Goal: Information Seeking & Learning: Learn about a topic

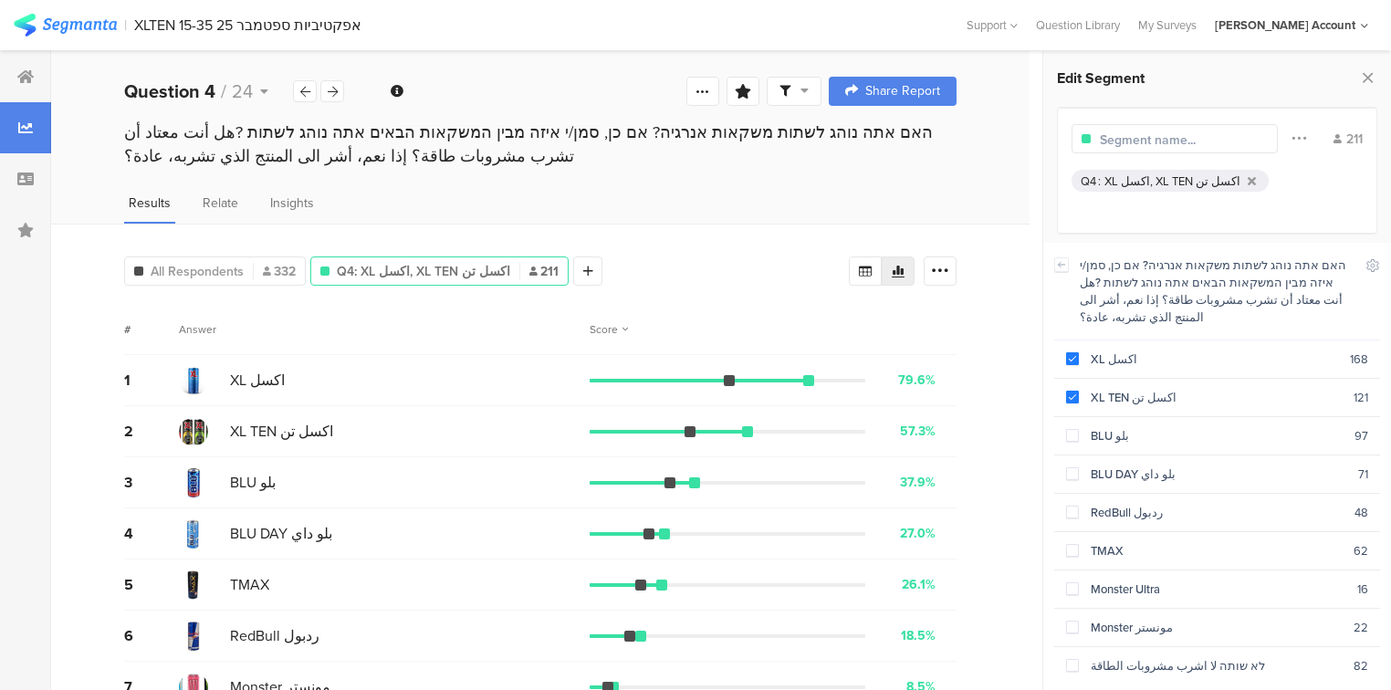
scroll to position [55, 0]
click at [1068, 352] on span at bounding box center [1072, 358] width 13 height 13
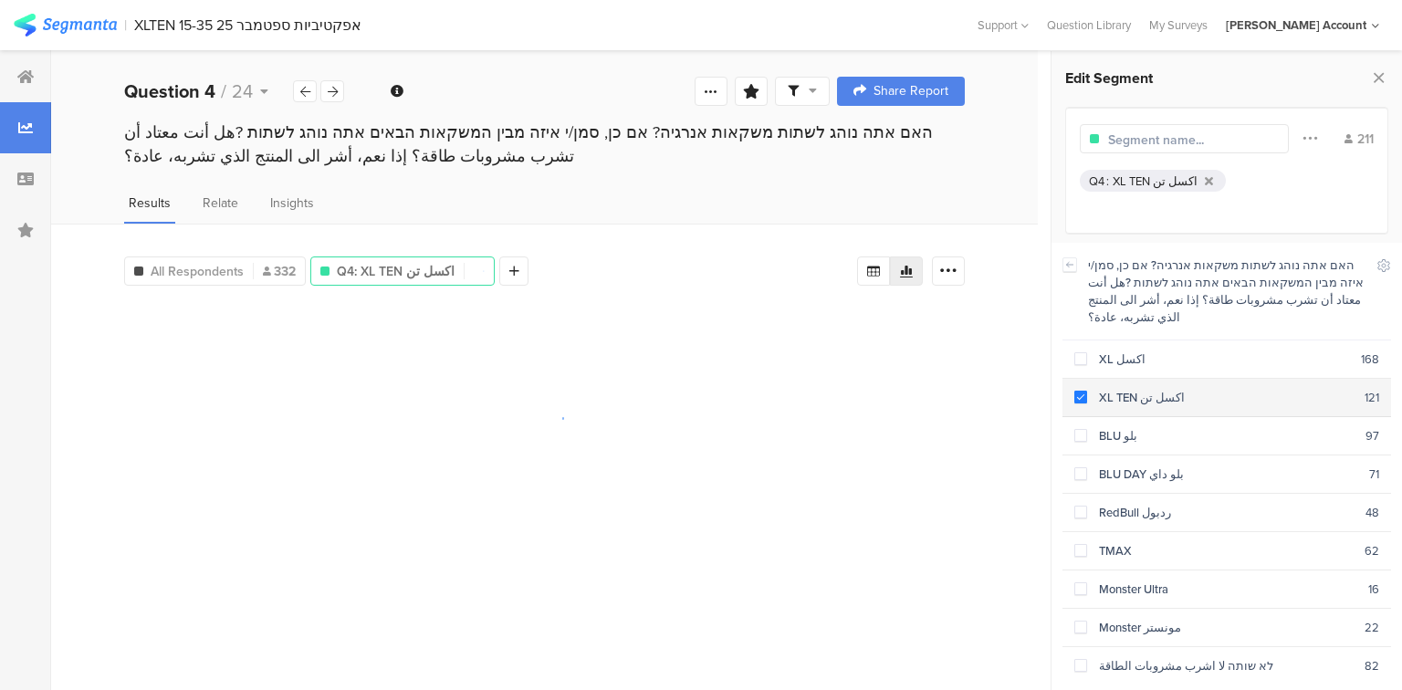
click at [1077, 391] on span at bounding box center [1080, 397] width 13 height 13
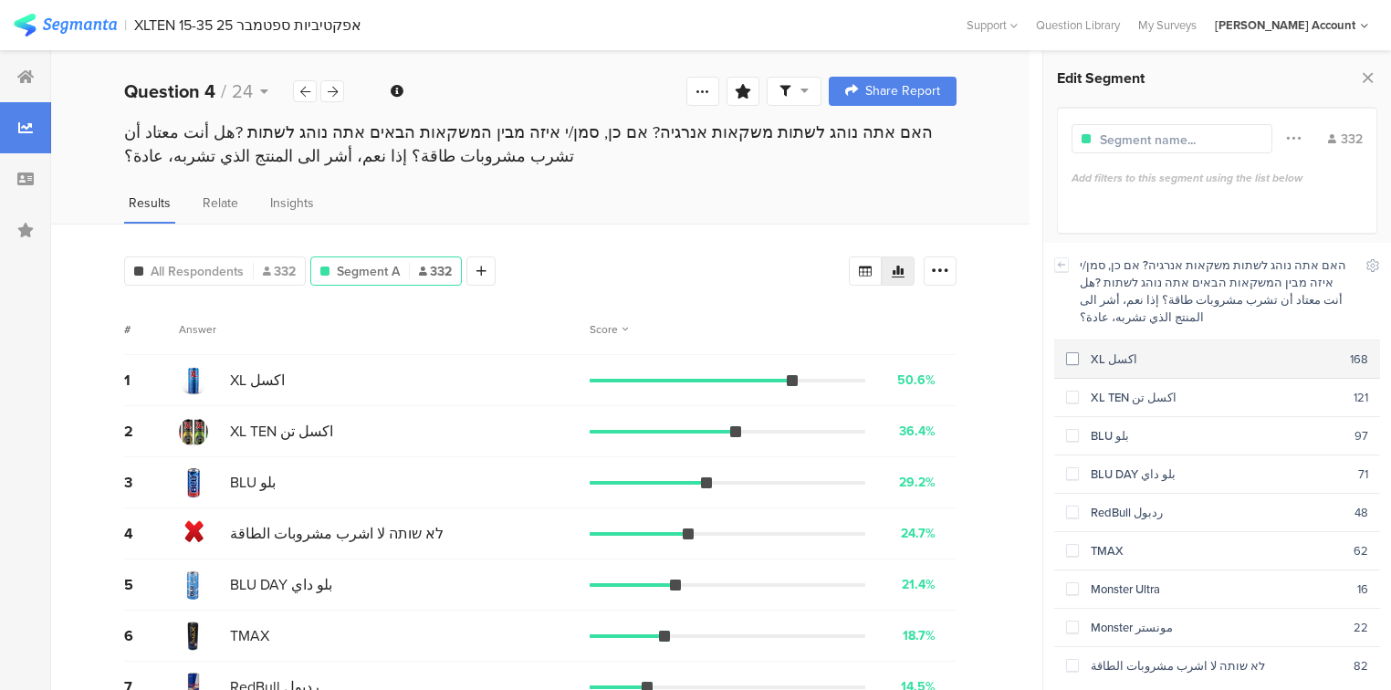
click at [1073, 352] on span at bounding box center [1072, 358] width 13 height 13
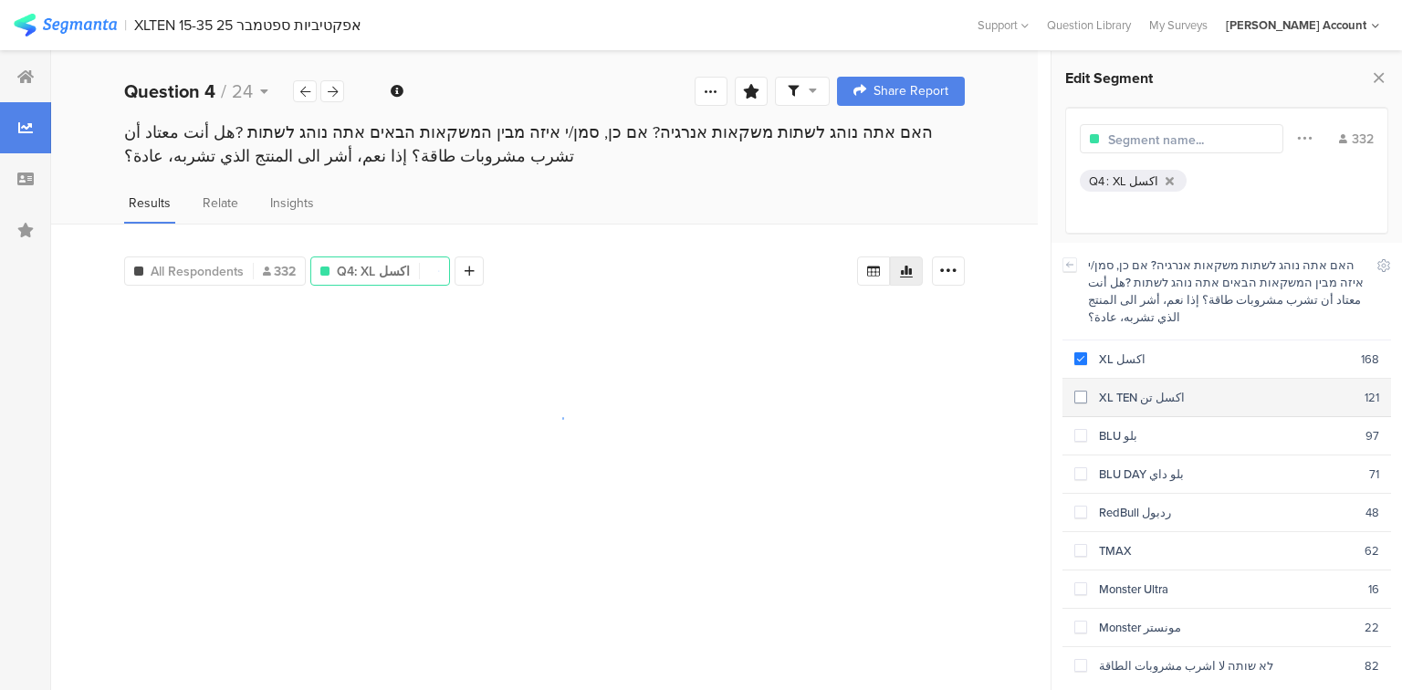
click at [1072, 379] on section "XL TEN اكسل تن 121" at bounding box center [1226, 398] width 328 height 38
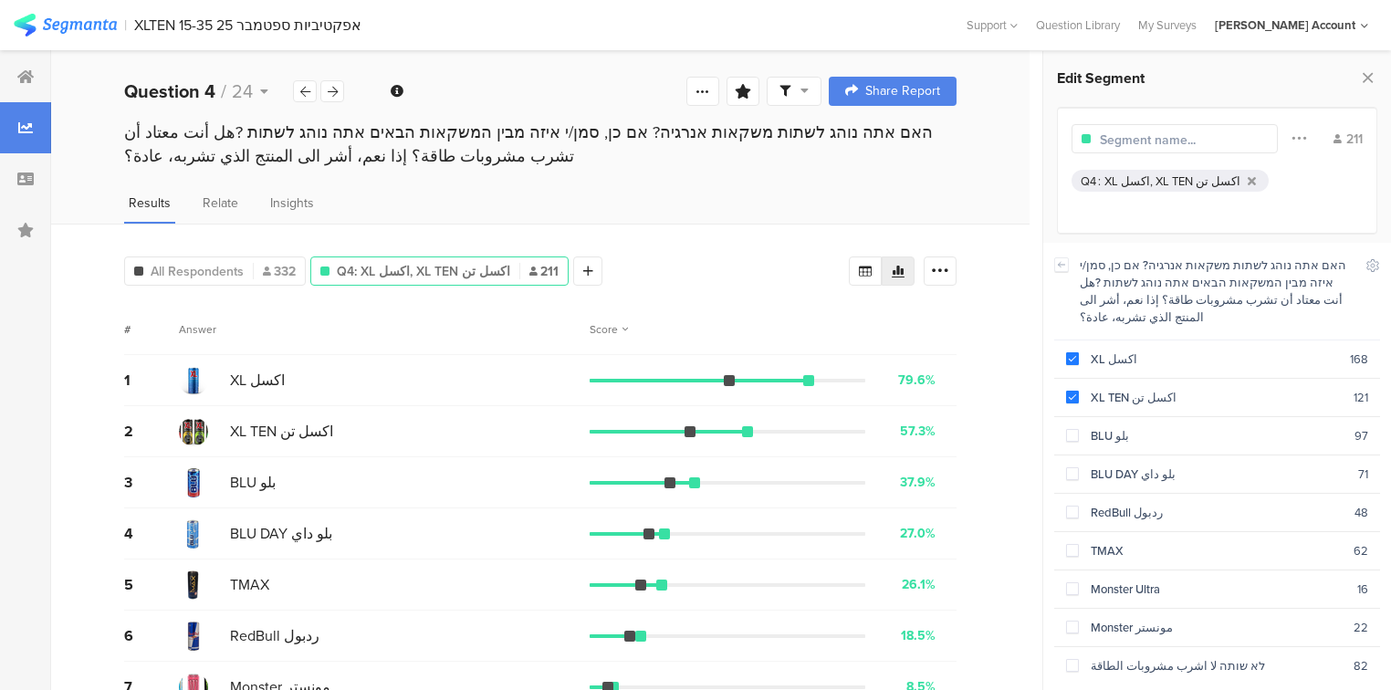
click at [604, 328] on div "Score" at bounding box center [608, 329] width 38 height 16
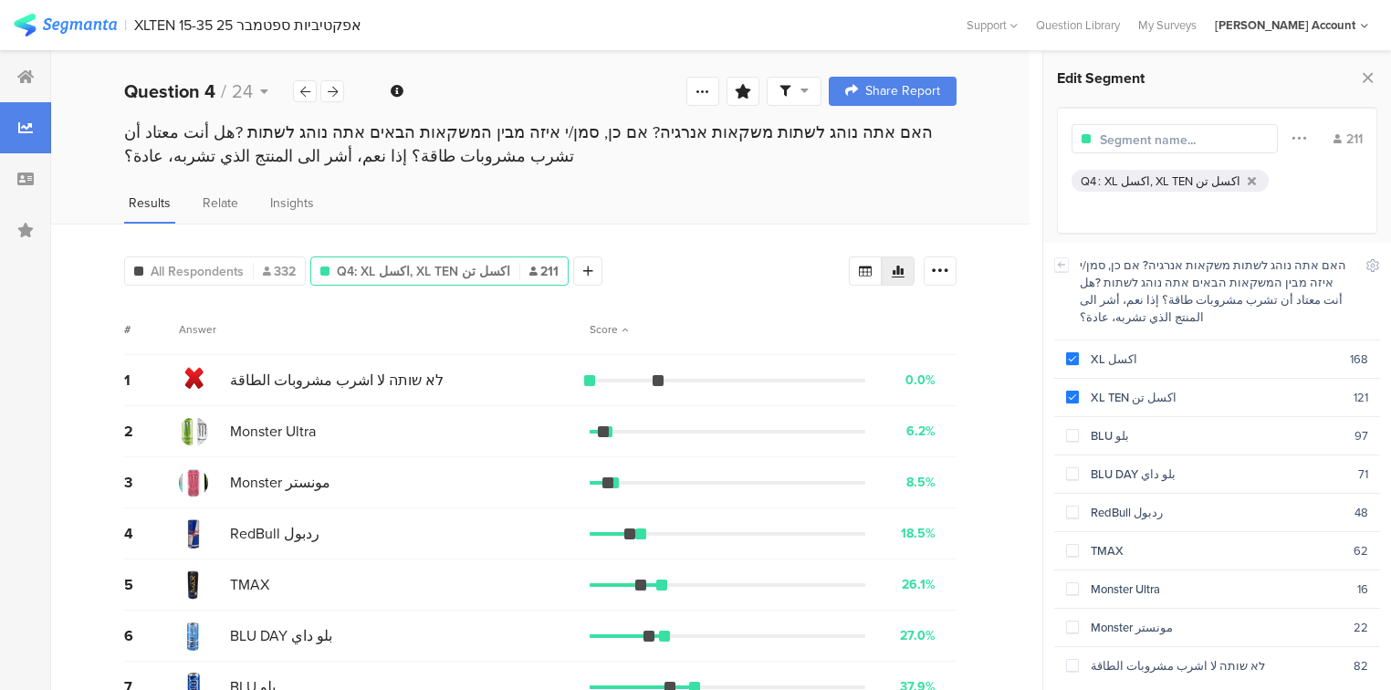
click at [611, 325] on div "Score" at bounding box center [608, 329] width 38 height 16
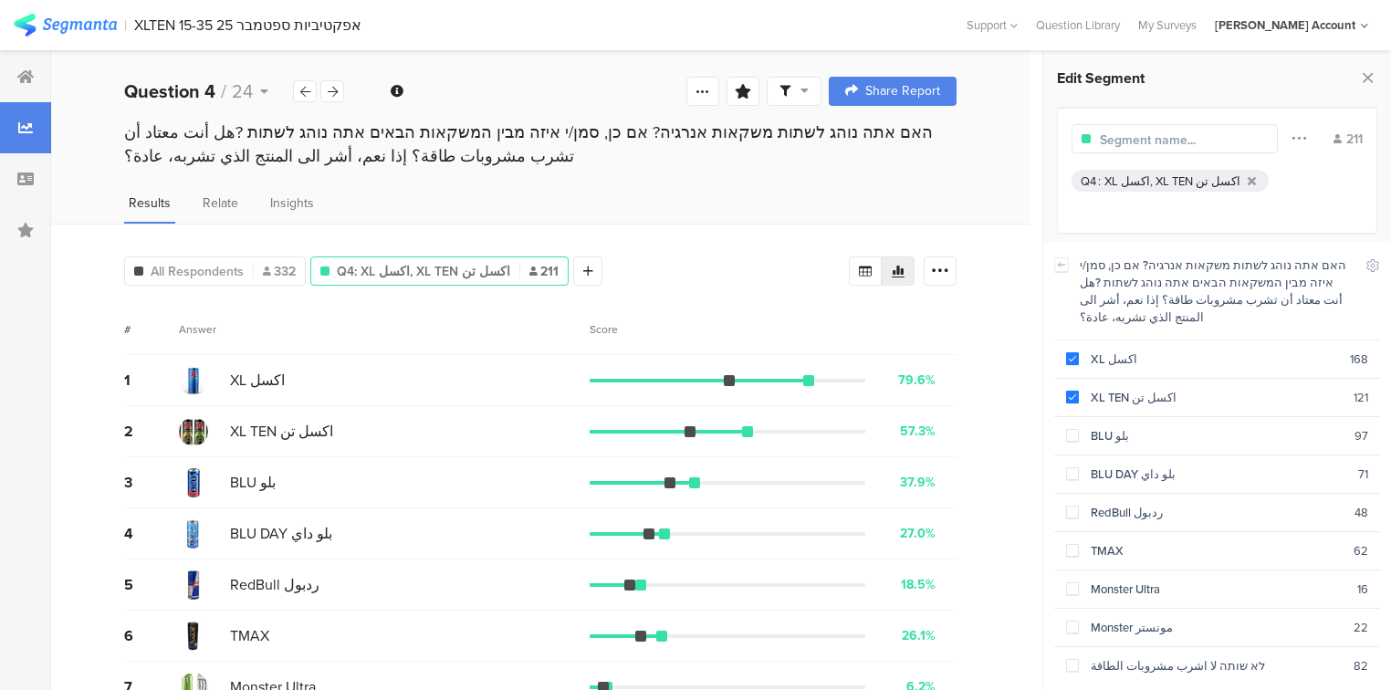
scroll to position [0, 0]
click at [1070, 391] on span at bounding box center [1072, 397] width 13 height 13
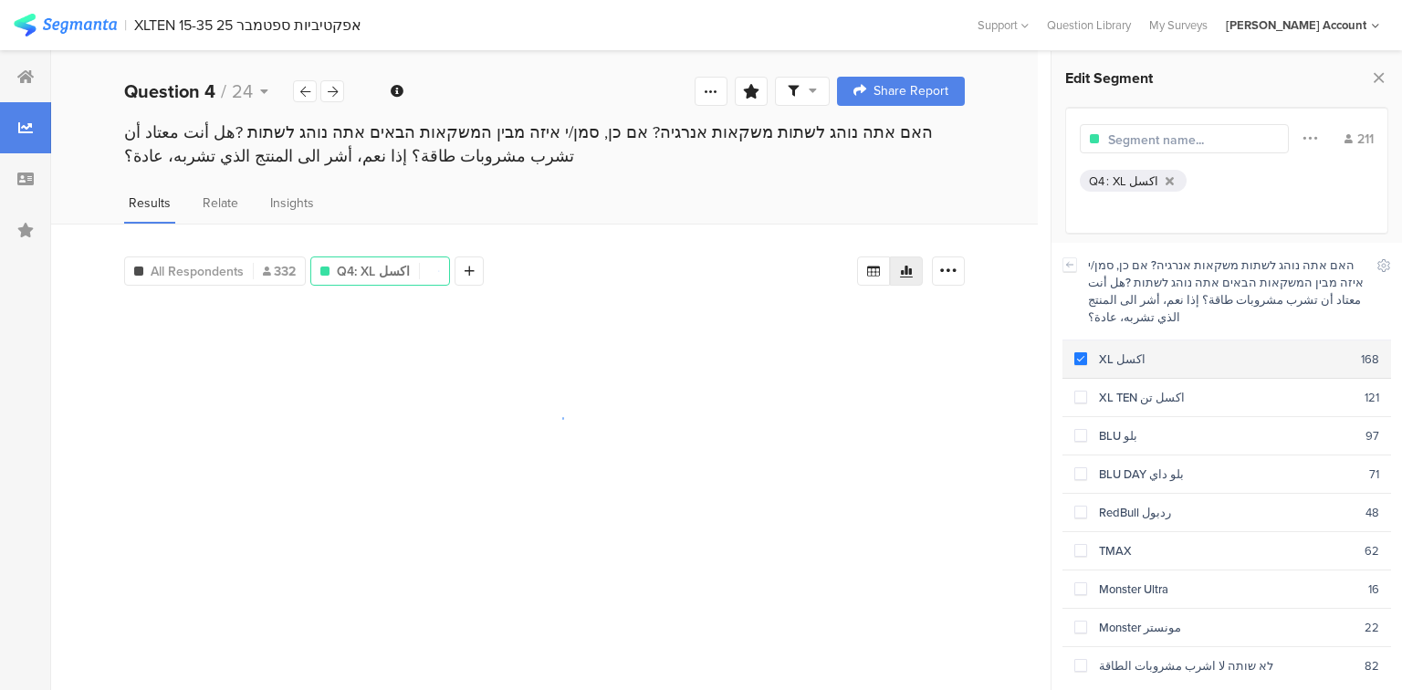
click at [1078, 352] on span at bounding box center [1080, 358] width 13 height 13
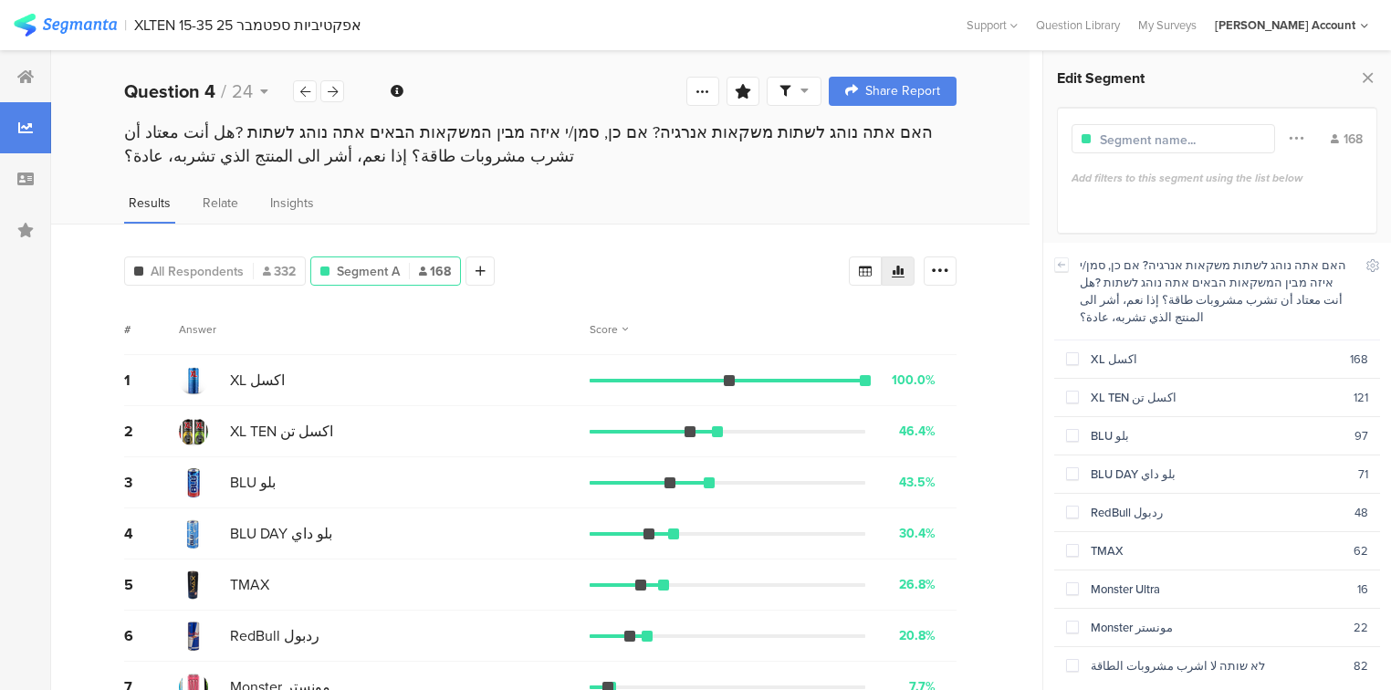
click at [1197, 140] on input "text" at bounding box center [1179, 139] width 159 height 19
click at [588, 200] on div "Results Relate Insights" at bounding box center [540, 208] width 978 height 30
click at [287, 111] on div "Welcome page 1 هيا نبدأ ببعض الأسئلة الإحصائية 1a هل انت 1b كم عمرك؟ 1c في اي م…" at bounding box center [540, 91] width 978 height 58
click at [299, 99] on div at bounding box center [305, 91] width 24 height 22
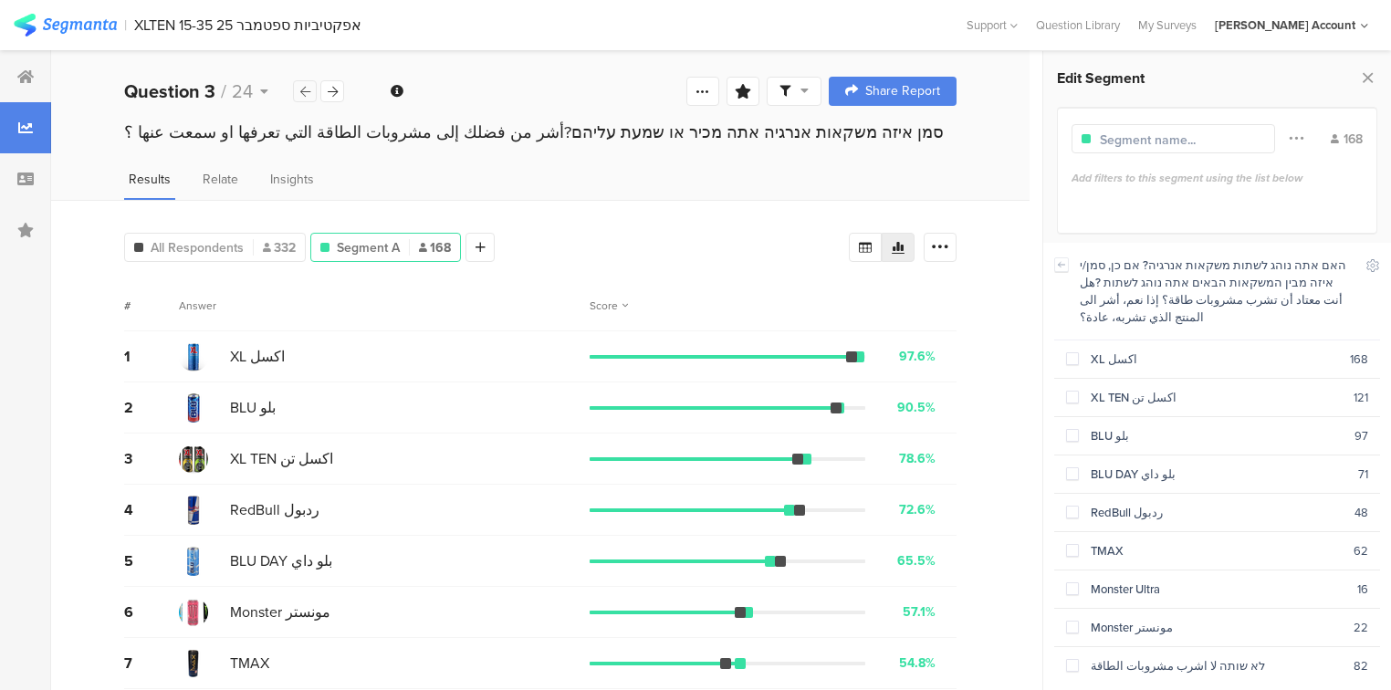
click at [299, 99] on div at bounding box center [305, 91] width 24 height 22
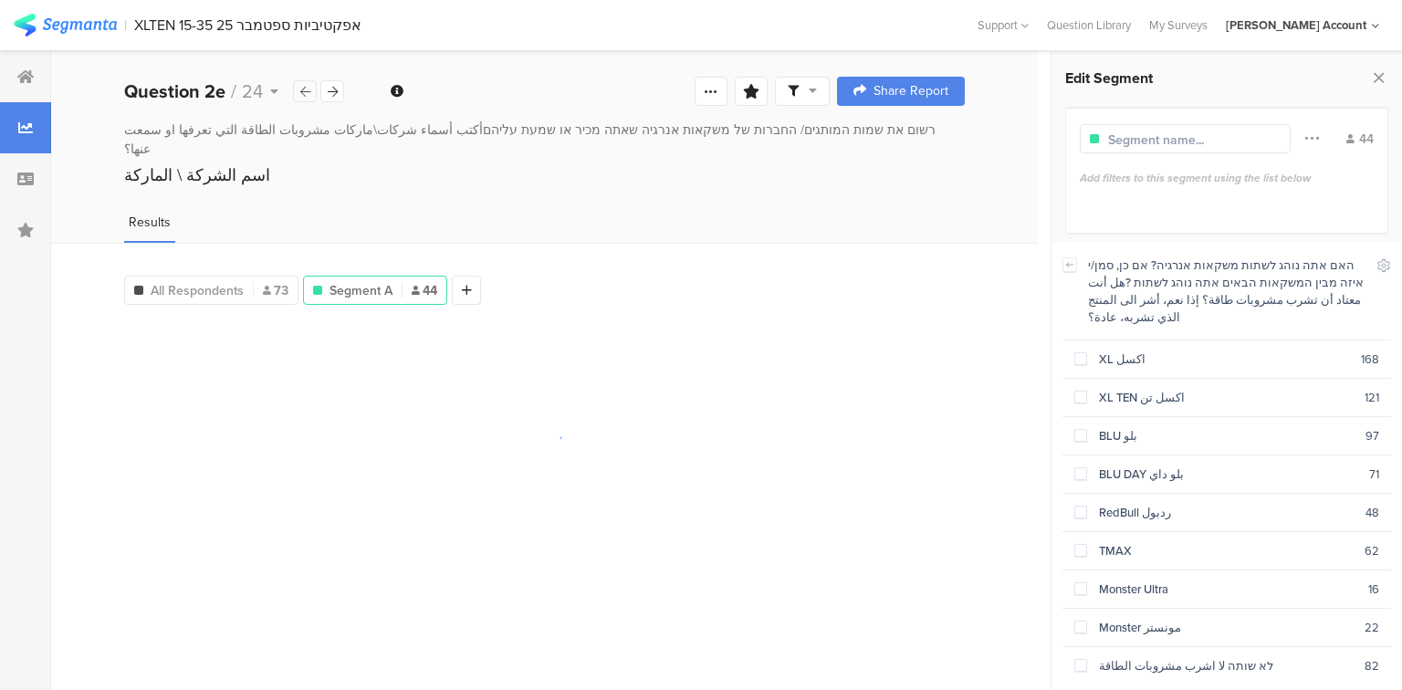
click at [300, 99] on div at bounding box center [305, 91] width 24 height 22
click at [301, 98] on div at bounding box center [305, 91] width 24 height 22
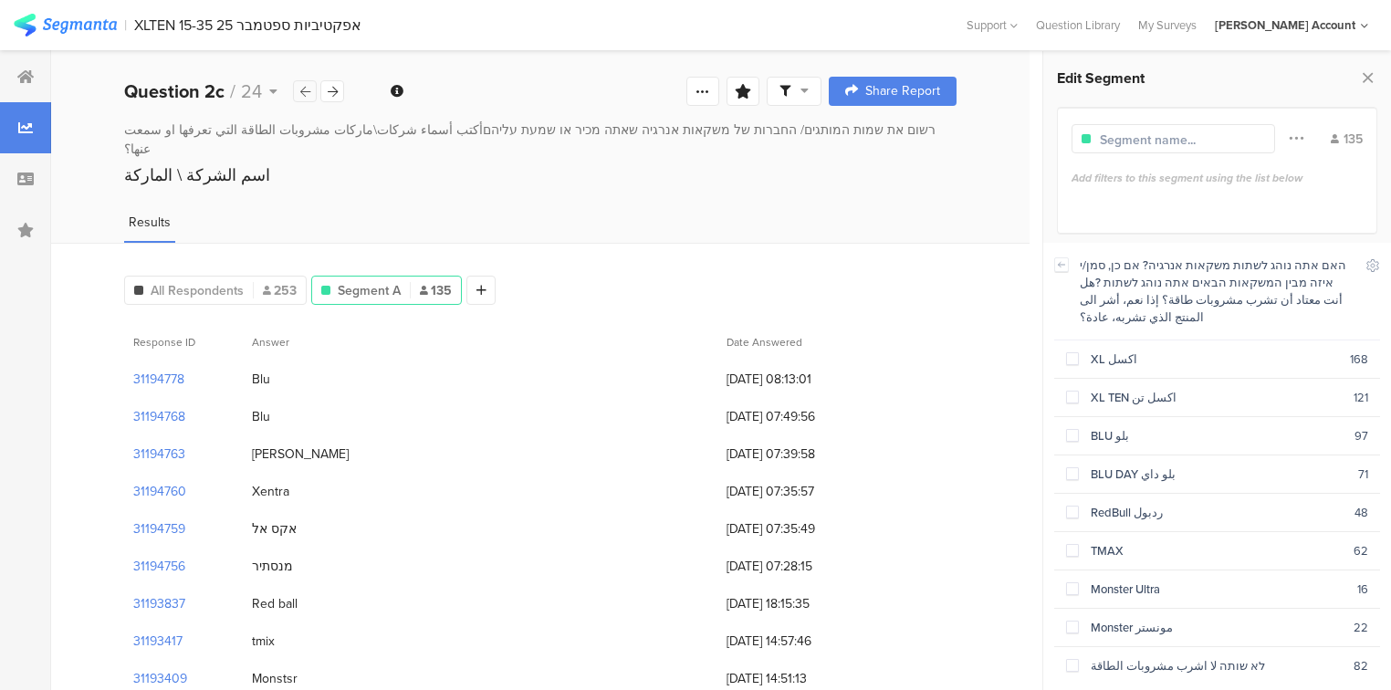
click at [301, 98] on div at bounding box center [305, 91] width 24 height 22
click at [304, 96] on icon at bounding box center [305, 92] width 10 height 12
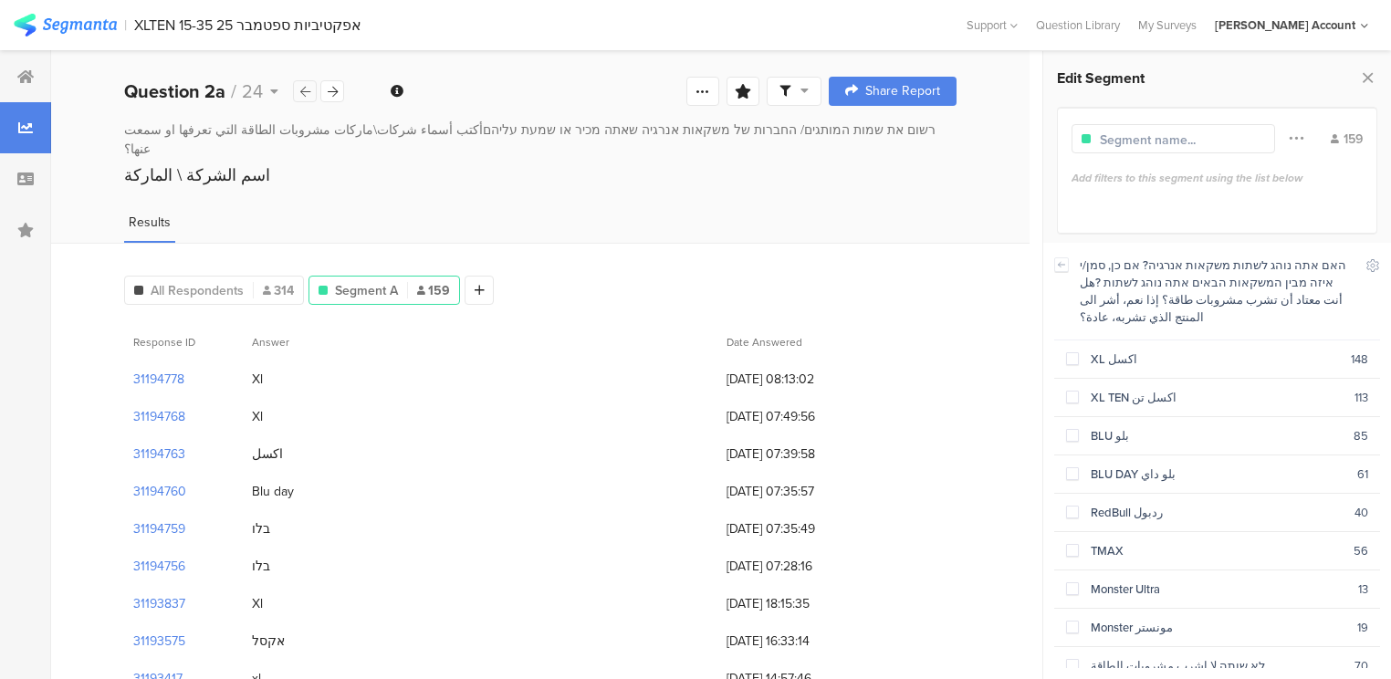
click at [304, 96] on icon at bounding box center [305, 92] width 10 height 12
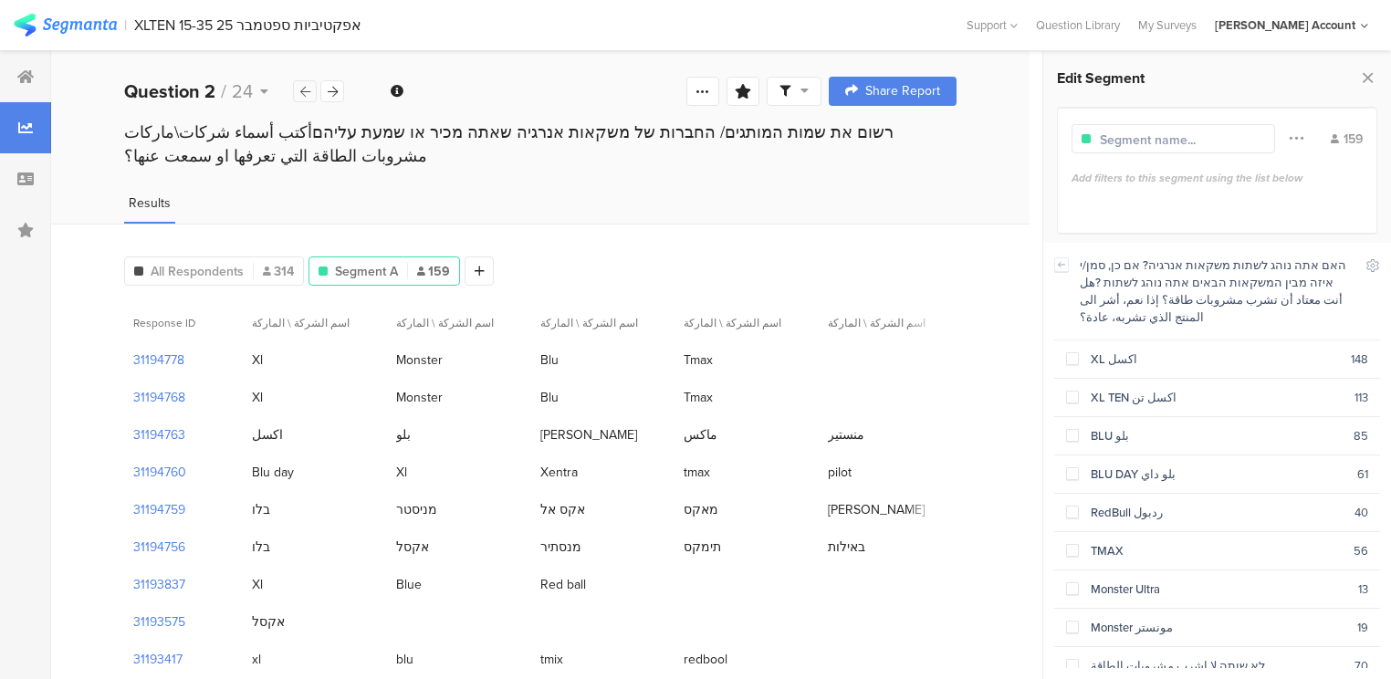
click at [304, 96] on icon at bounding box center [305, 92] width 10 height 12
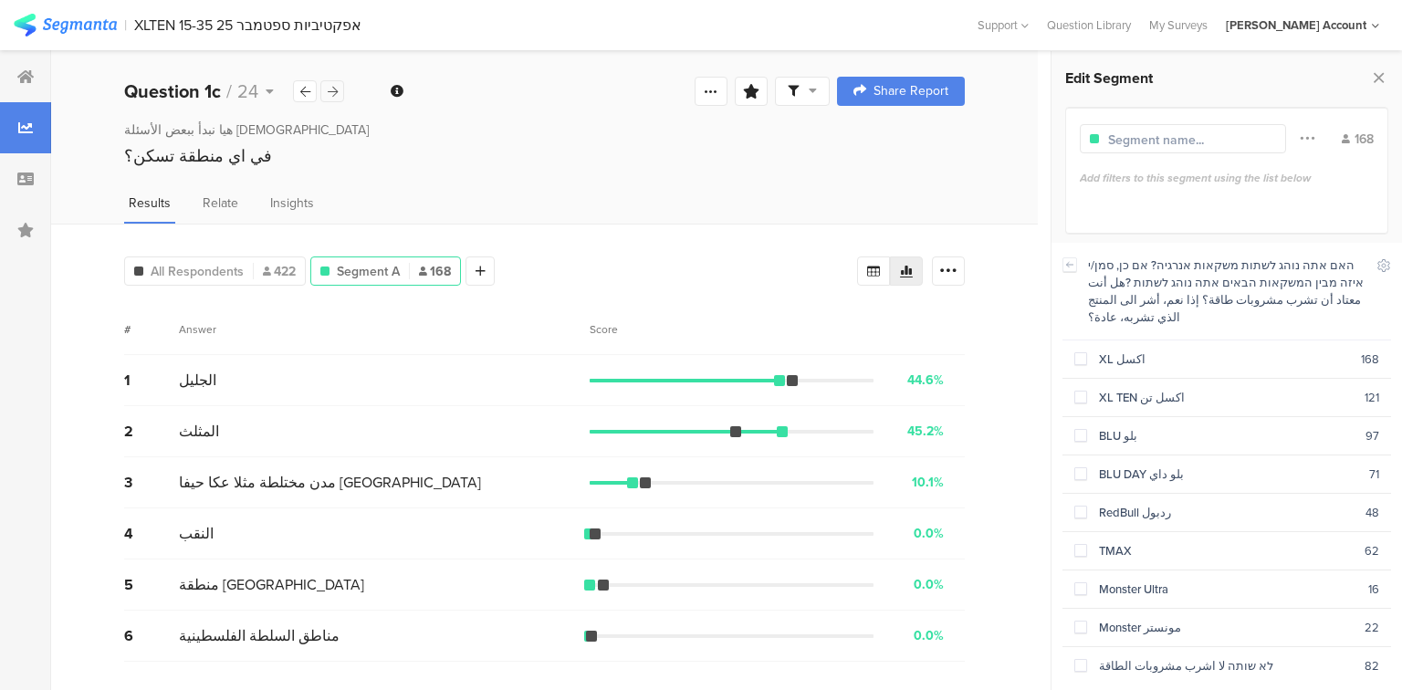
click at [328, 89] on icon at bounding box center [333, 92] width 10 height 12
click at [329, 89] on icon at bounding box center [333, 92] width 10 height 12
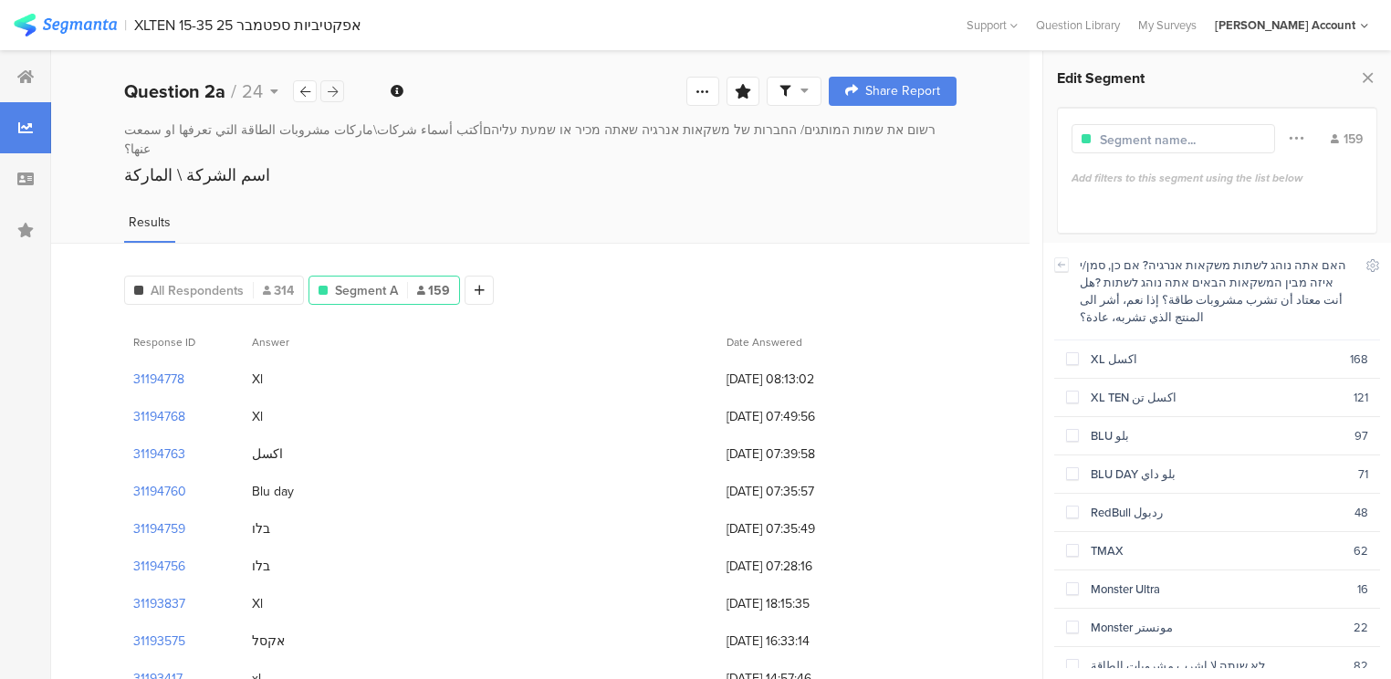
click at [336, 97] on icon at bounding box center [333, 92] width 10 height 12
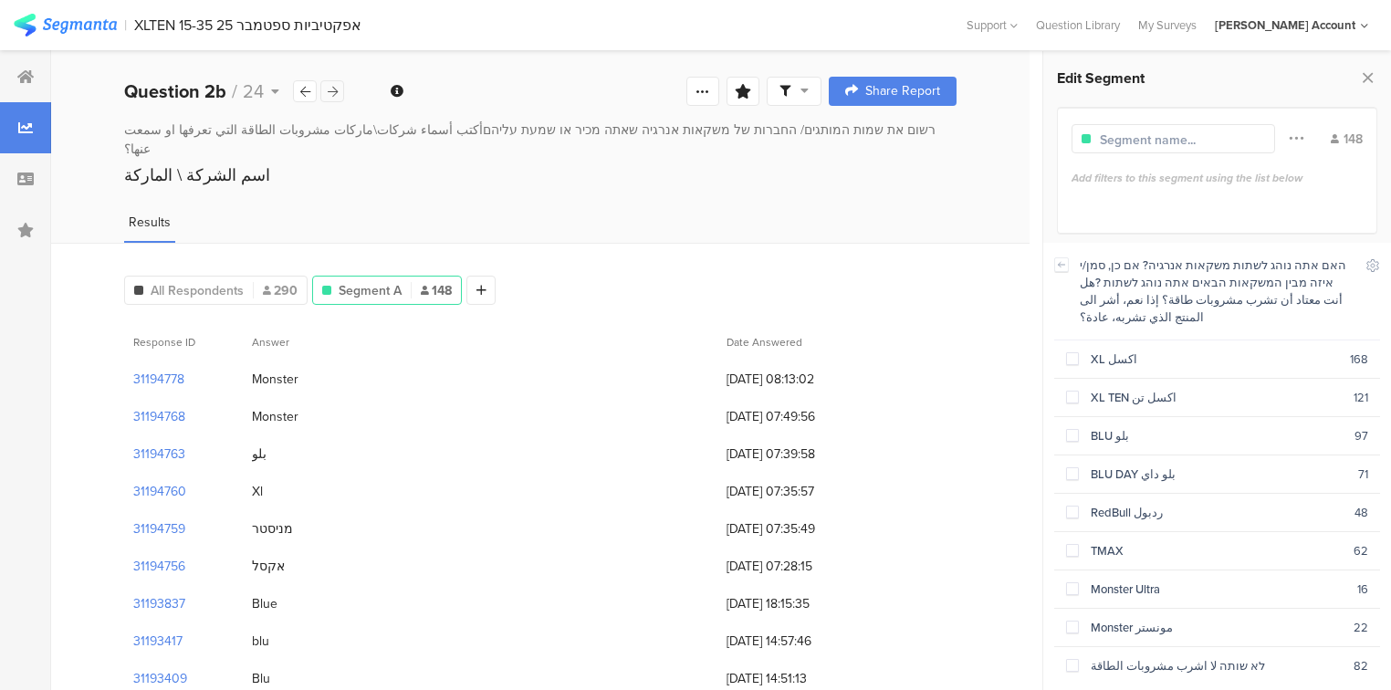
click at [332, 94] on icon at bounding box center [333, 92] width 10 height 12
click at [331, 91] on icon at bounding box center [333, 92] width 10 height 12
click at [330, 91] on icon at bounding box center [333, 92] width 10 height 12
click at [328, 90] on icon at bounding box center [333, 92] width 10 height 12
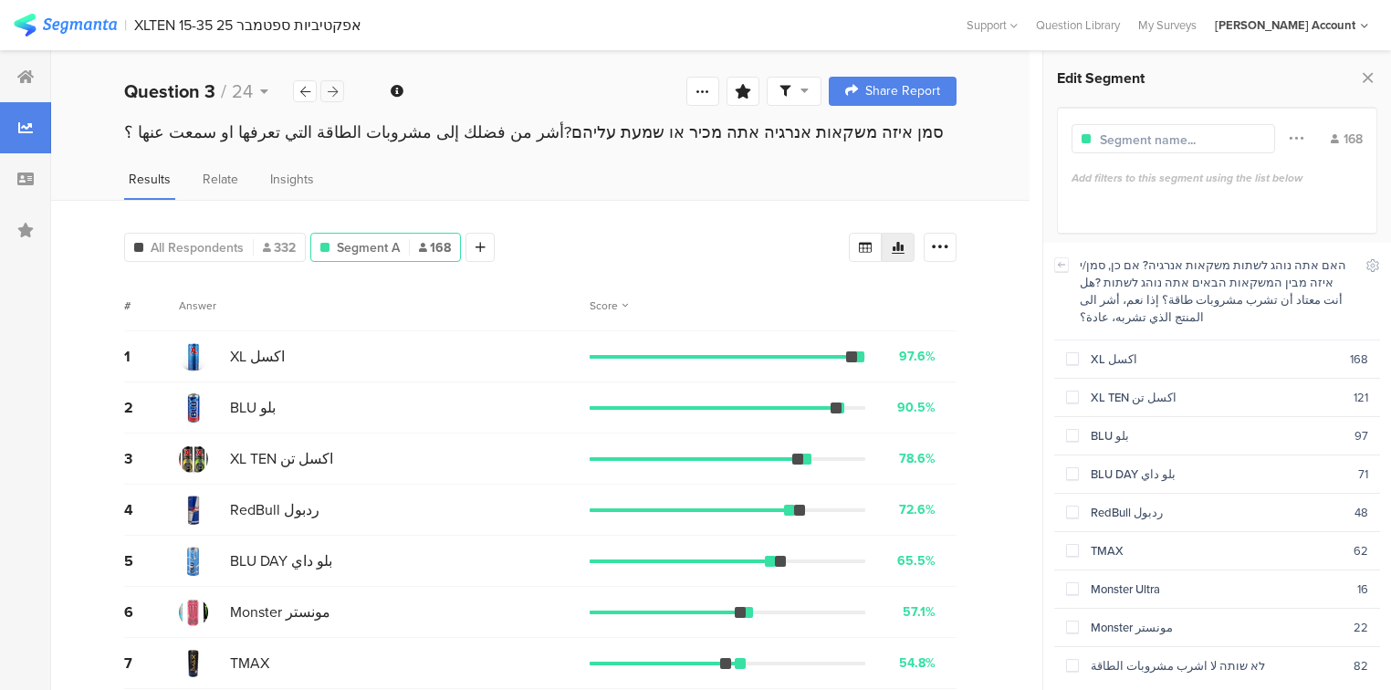
click at [322, 88] on div at bounding box center [332, 91] width 24 height 22
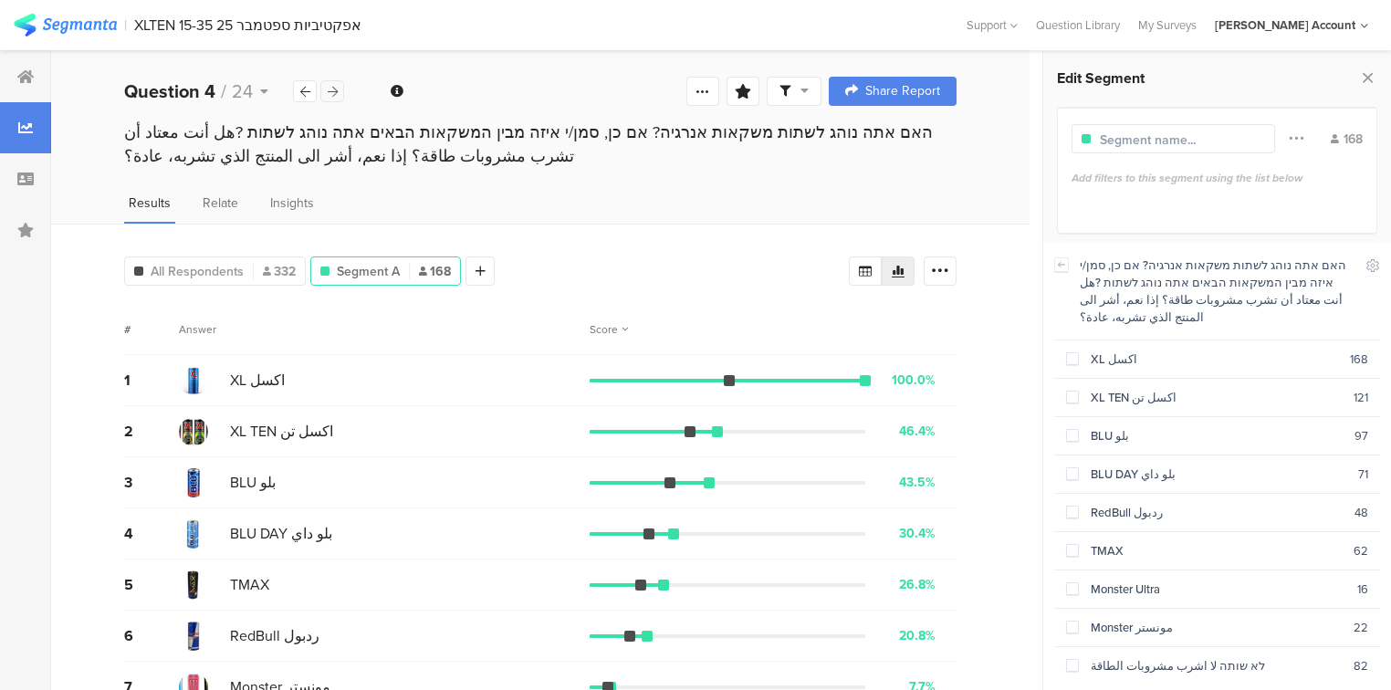
click at [322, 88] on div at bounding box center [332, 91] width 24 height 22
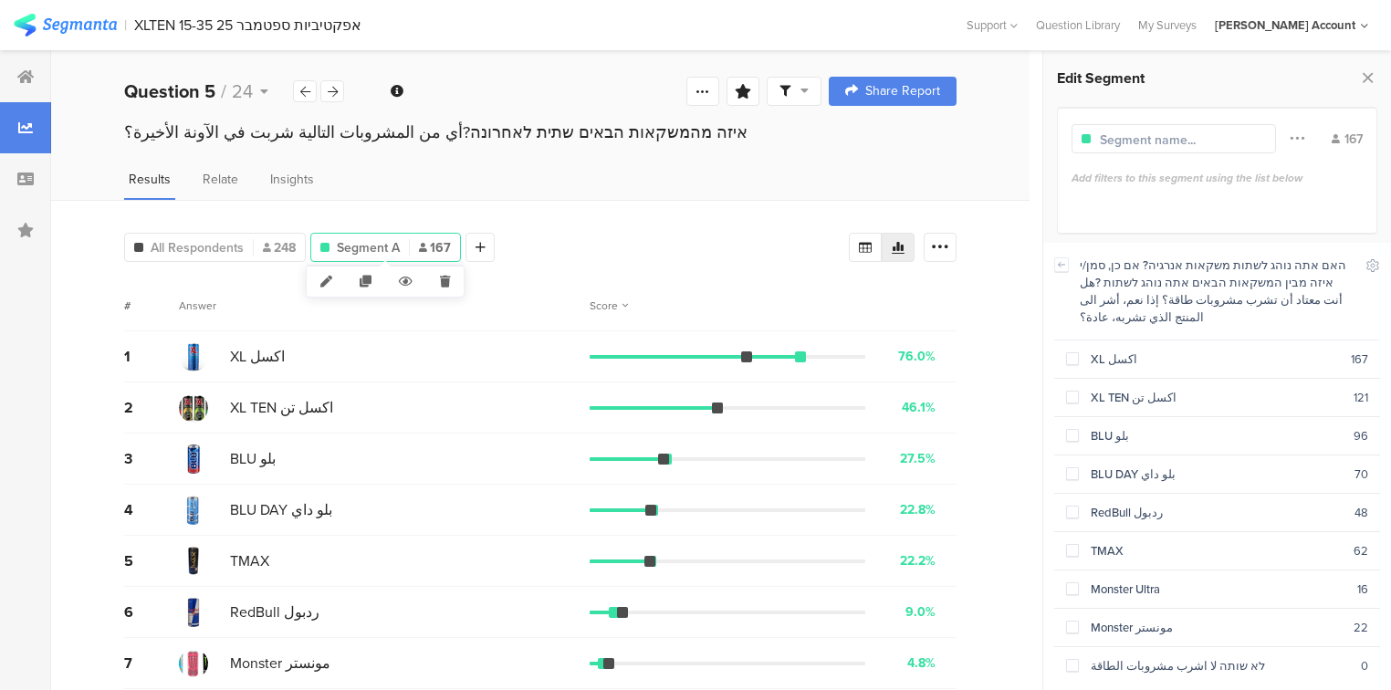
click at [453, 279] on icon at bounding box center [444, 281] width 37 height 30
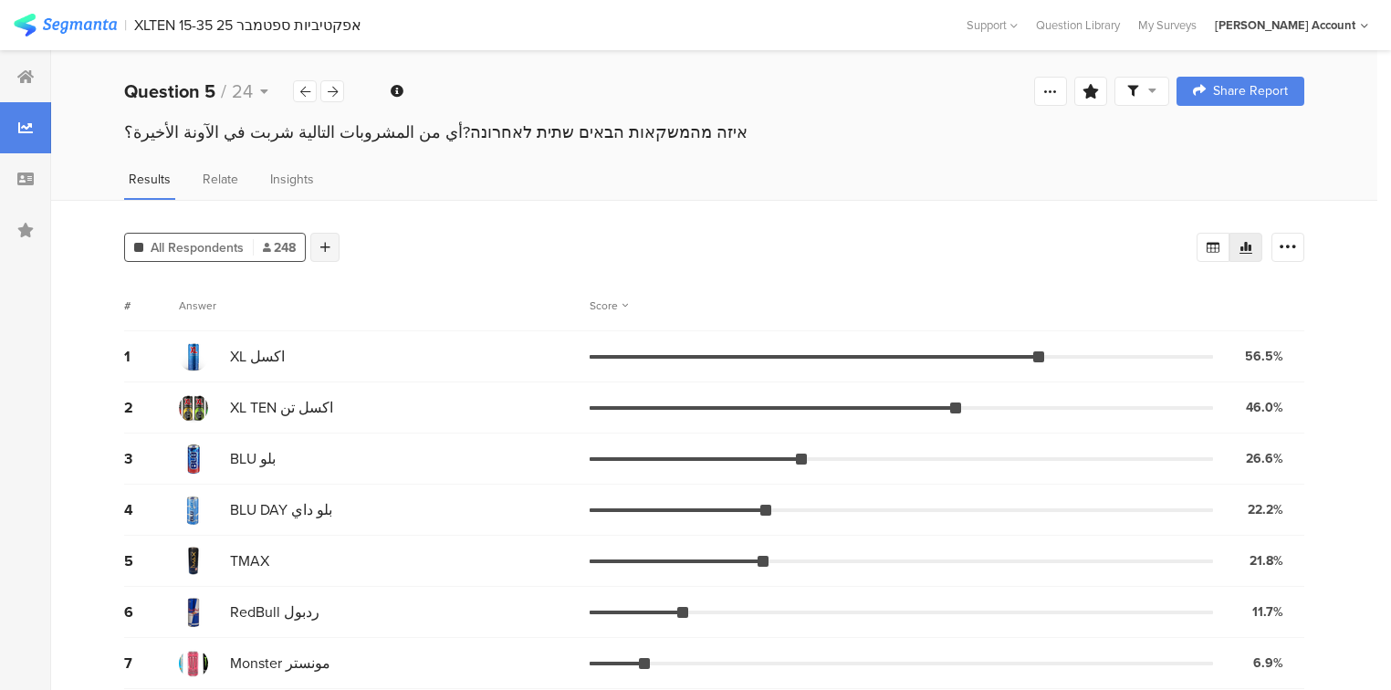
click at [323, 250] on icon at bounding box center [325, 247] width 10 height 13
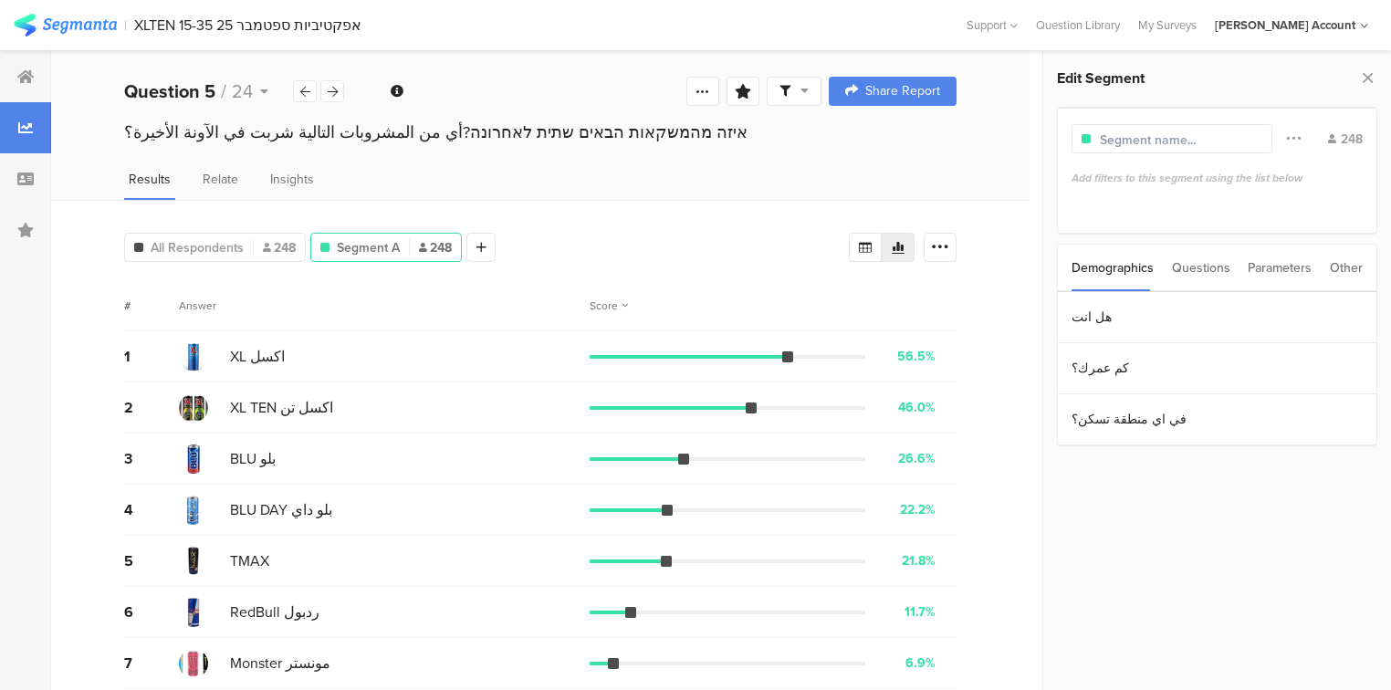
click at [1209, 266] on div "Questions" at bounding box center [1201, 268] width 58 height 47
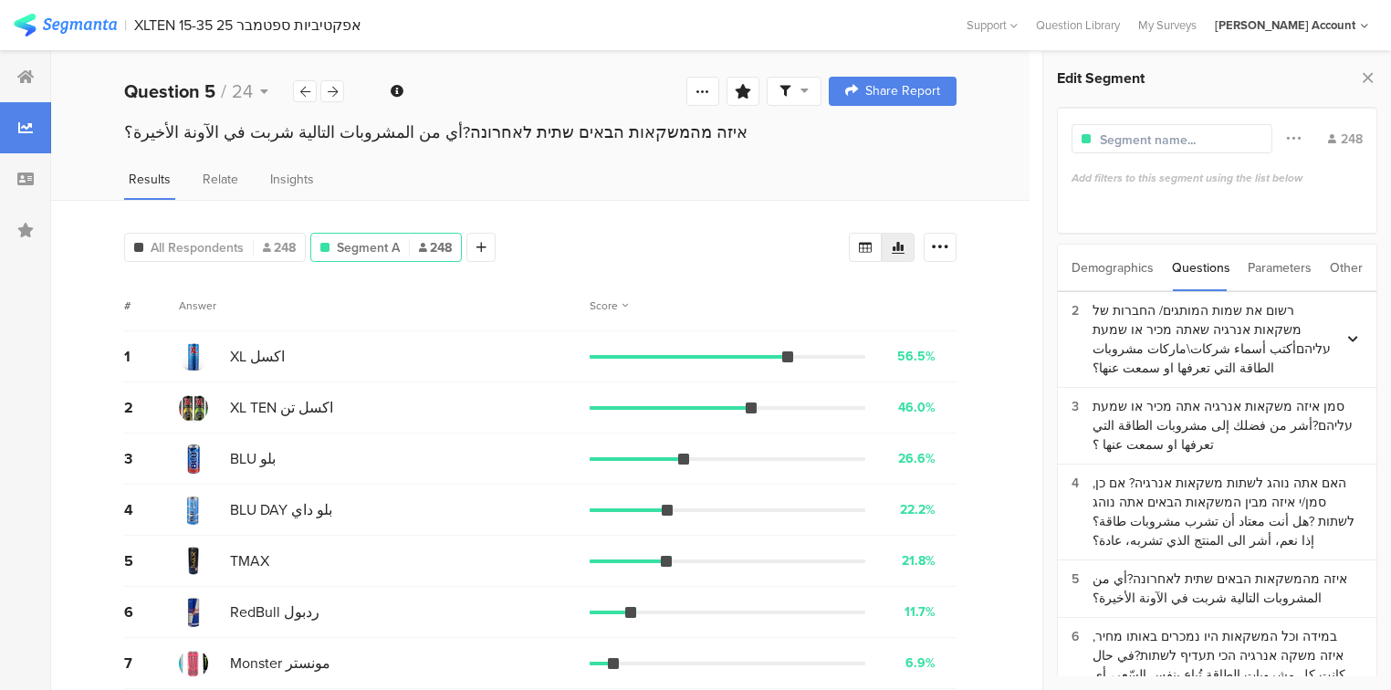
drag, startPoint x: 797, startPoint y: 352, endPoint x: 620, endPoint y: 353, distance: 176.1
click at [620, 355] on div at bounding box center [727, 357] width 276 height 4
click at [1343, 330] on div at bounding box center [1352, 340] width 19 height 26
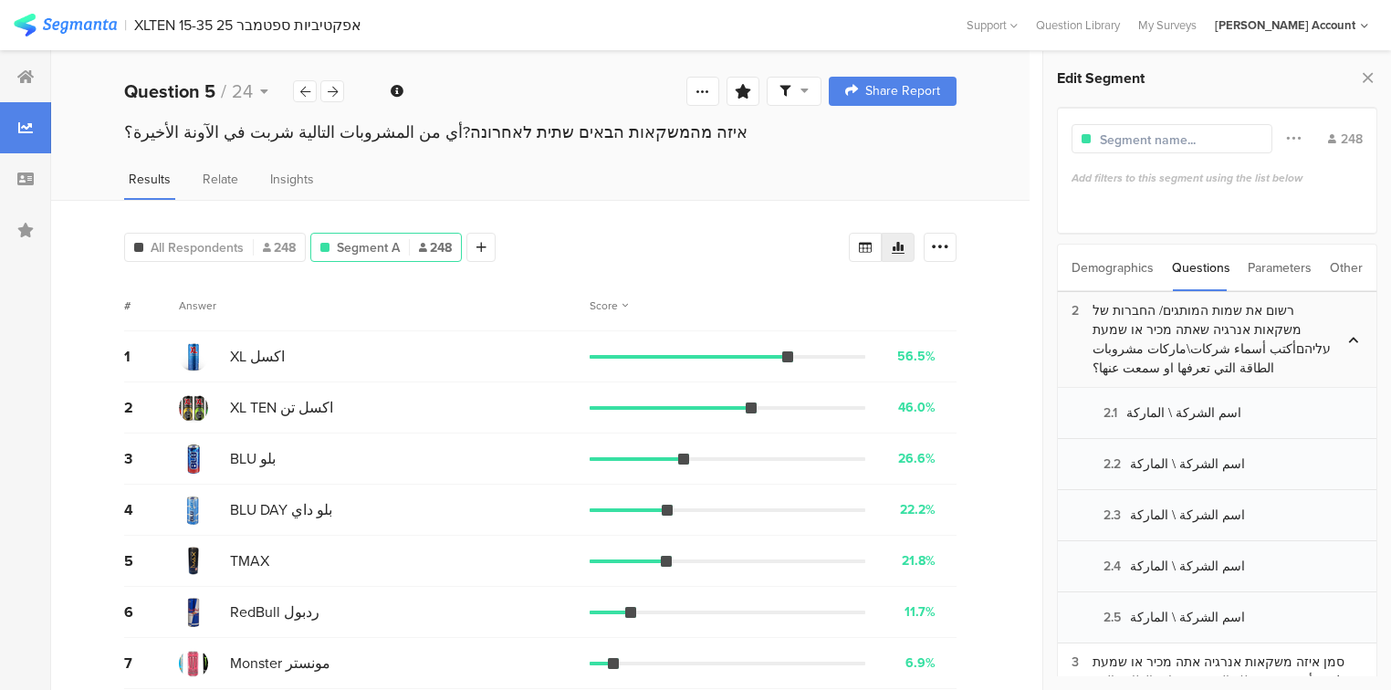
click at [1348, 334] on icon at bounding box center [1353, 339] width 10 height 11
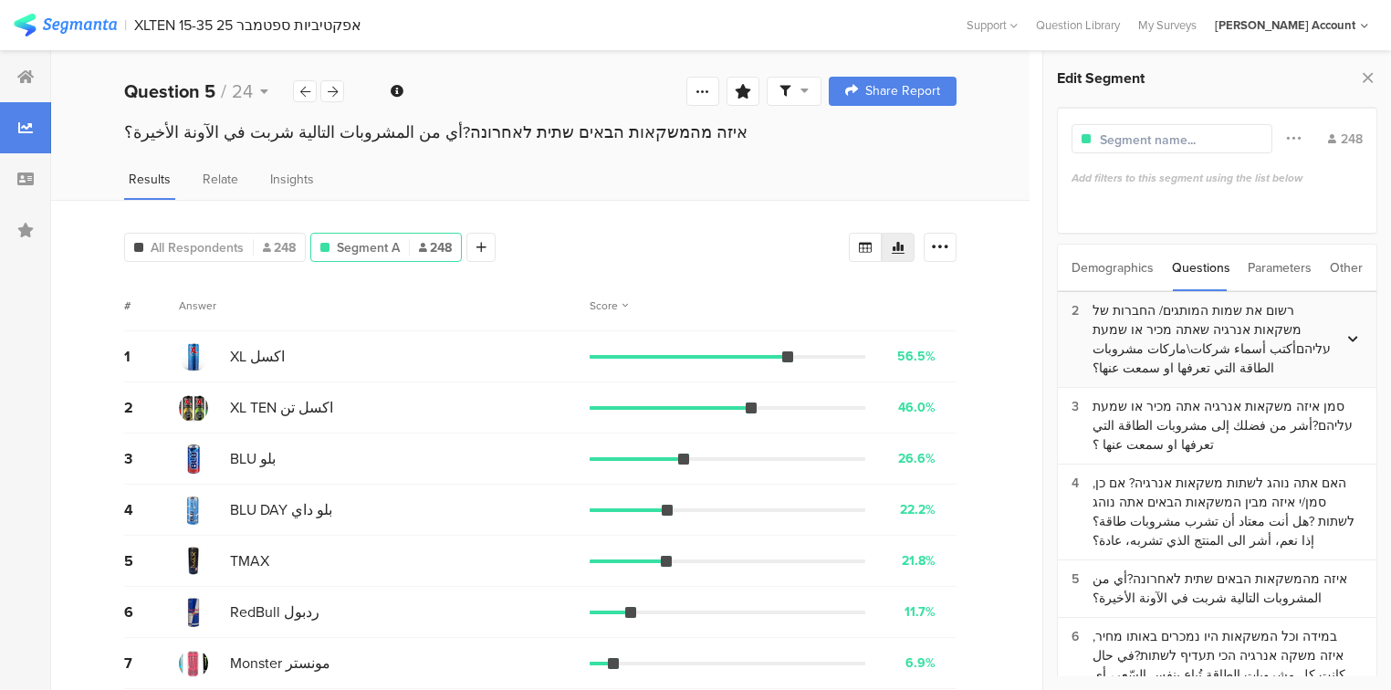
click at [1348, 337] on icon at bounding box center [1353, 339] width 10 height 11
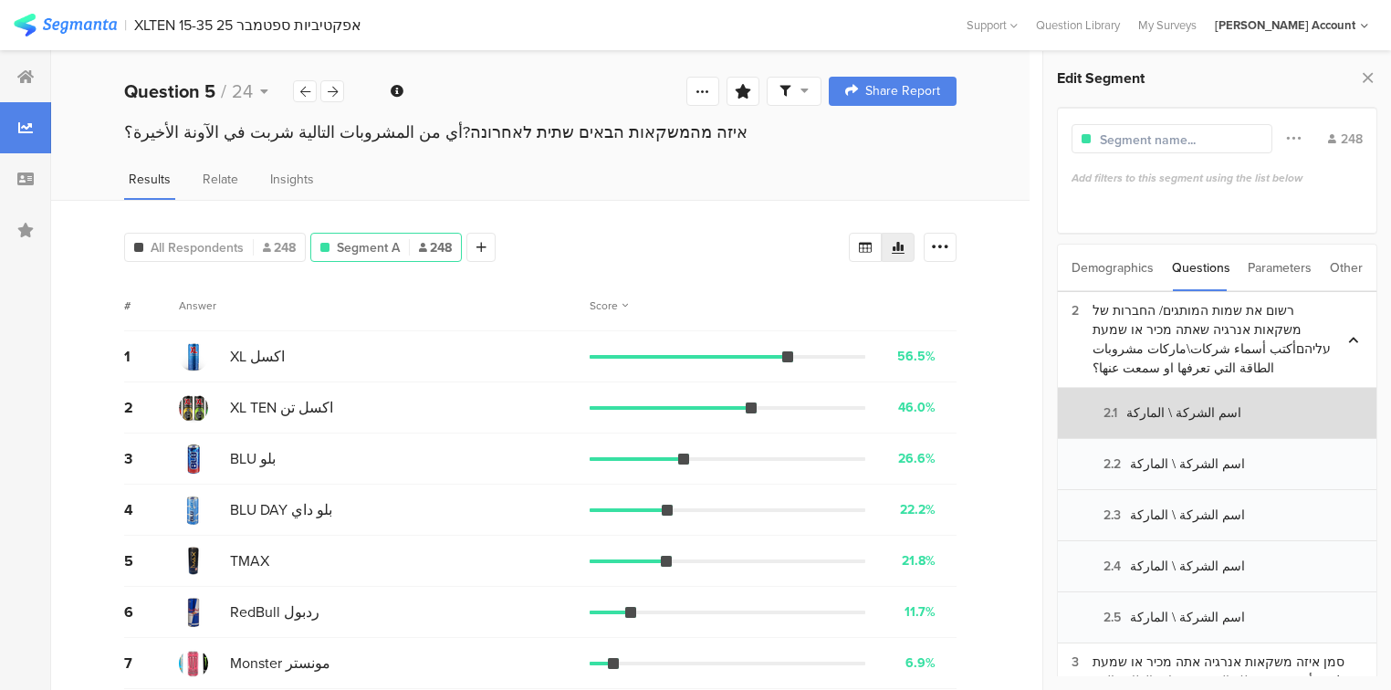
click at [1229, 404] on section "2.1 اسم الشركة \ الماركة" at bounding box center [1217, 413] width 318 height 51
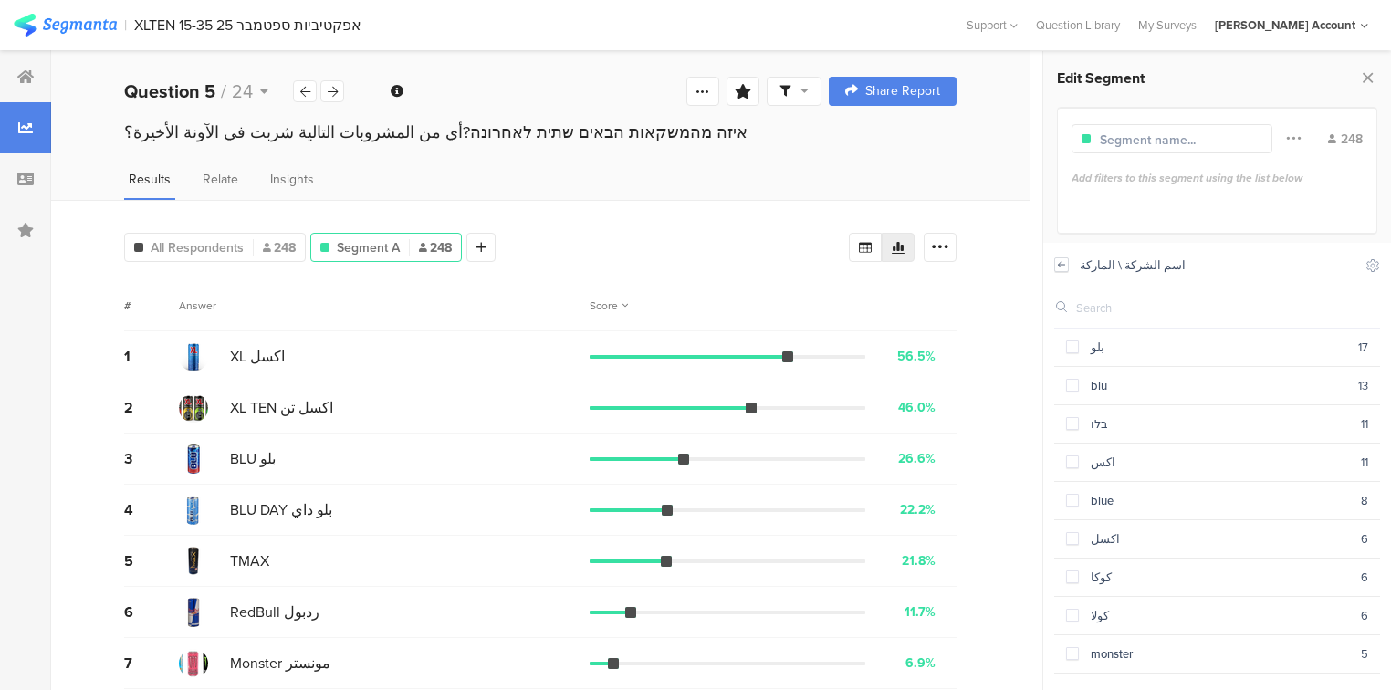
click at [1058, 266] on icon at bounding box center [1061, 264] width 13 height 15
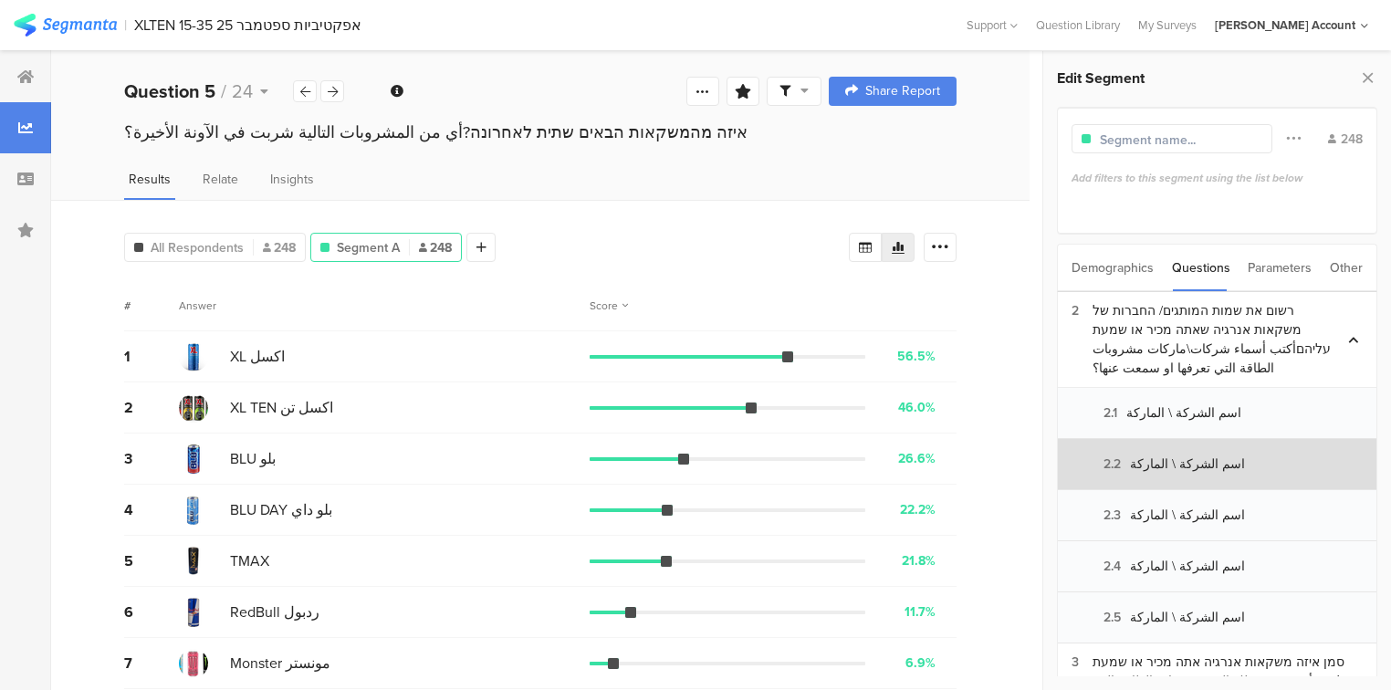
click at [1161, 474] on section "2.2 اسم الشركة \ الماركة" at bounding box center [1217, 464] width 318 height 51
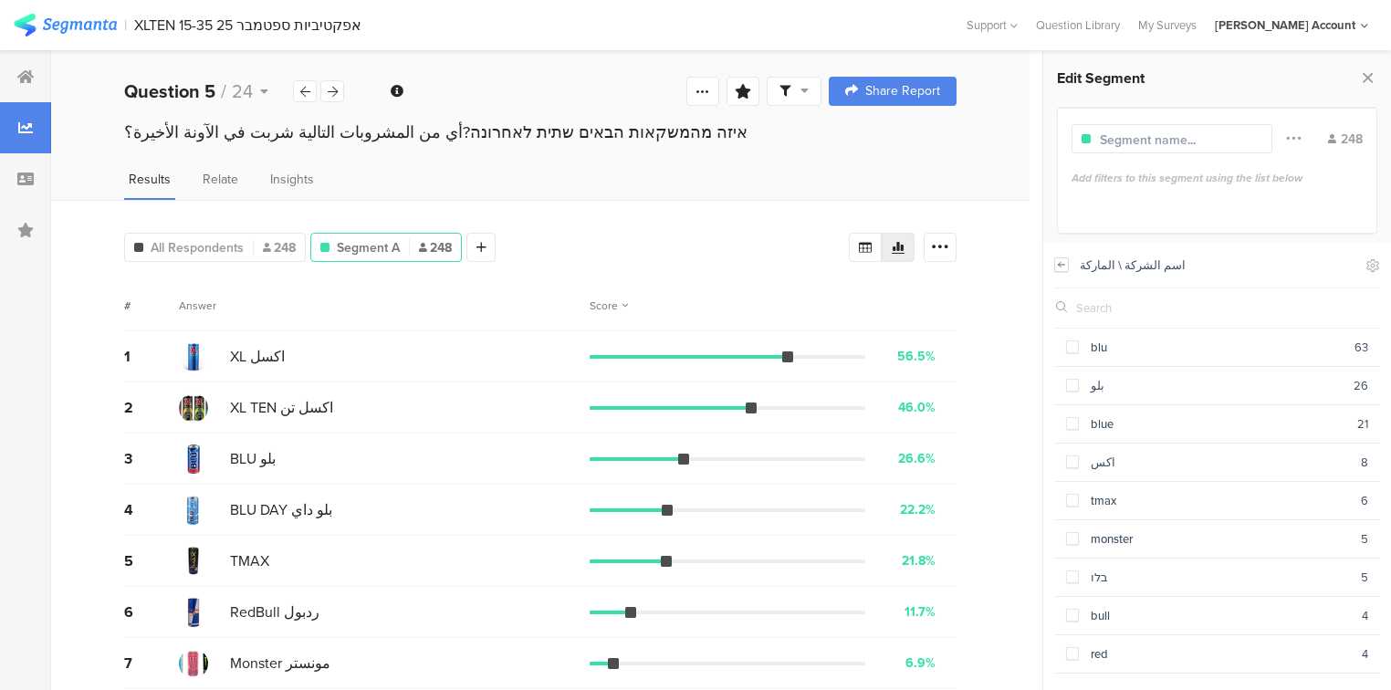
click at [1058, 266] on icon at bounding box center [1061, 264] width 13 height 15
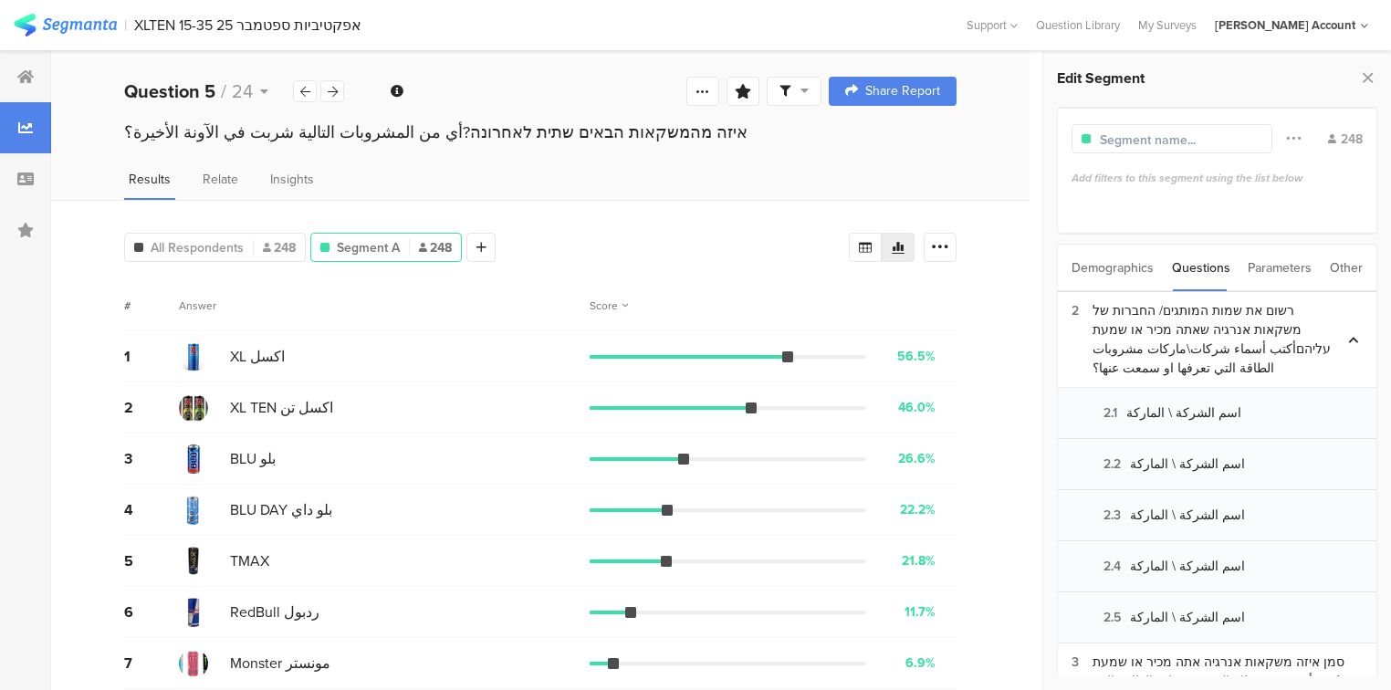
click at [1128, 269] on div "Demographics" at bounding box center [1112, 268] width 82 height 47
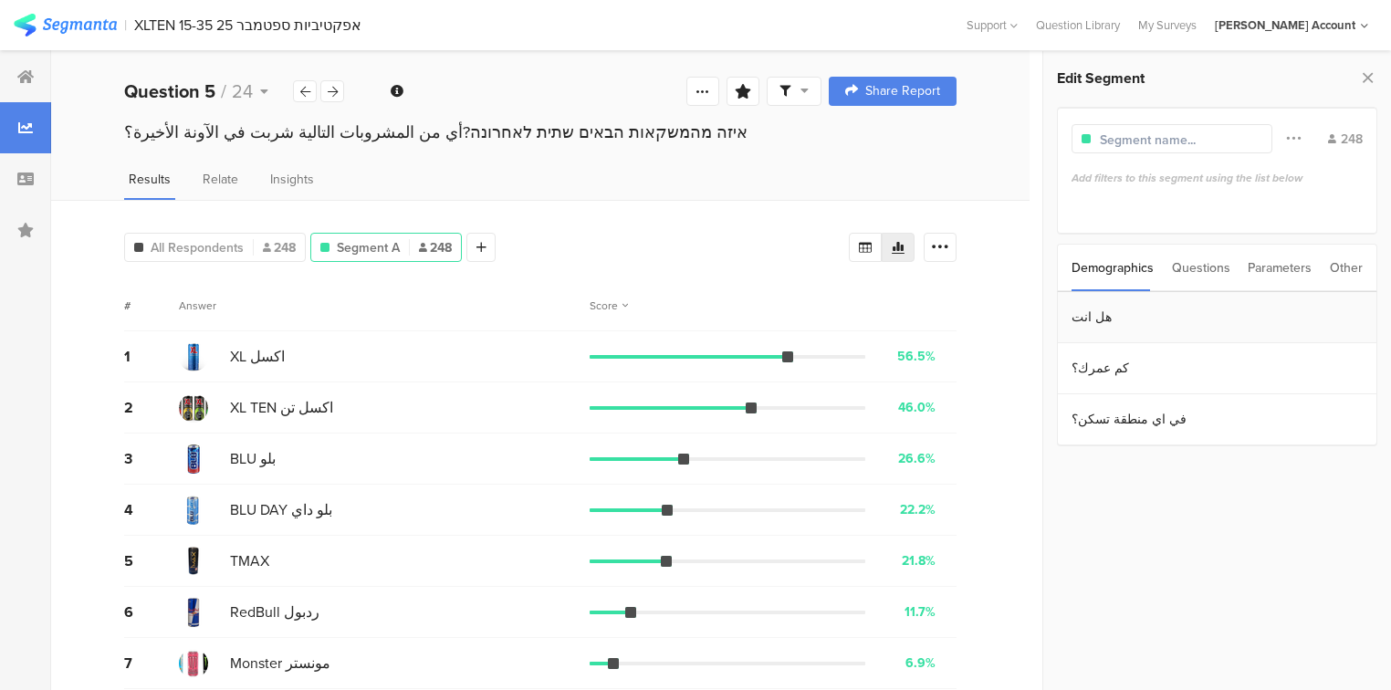
click at [1131, 318] on section "هل انت" at bounding box center [1217, 317] width 318 height 51
click at [1055, 260] on icon at bounding box center [1061, 264] width 13 height 15
click at [1121, 360] on section "كم عمرك؟" at bounding box center [1217, 368] width 318 height 51
click at [1056, 262] on icon at bounding box center [1061, 264] width 13 height 15
click at [1104, 416] on section "في اي منطقة تسكن؟" at bounding box center [1217, 419] width 318 height 51
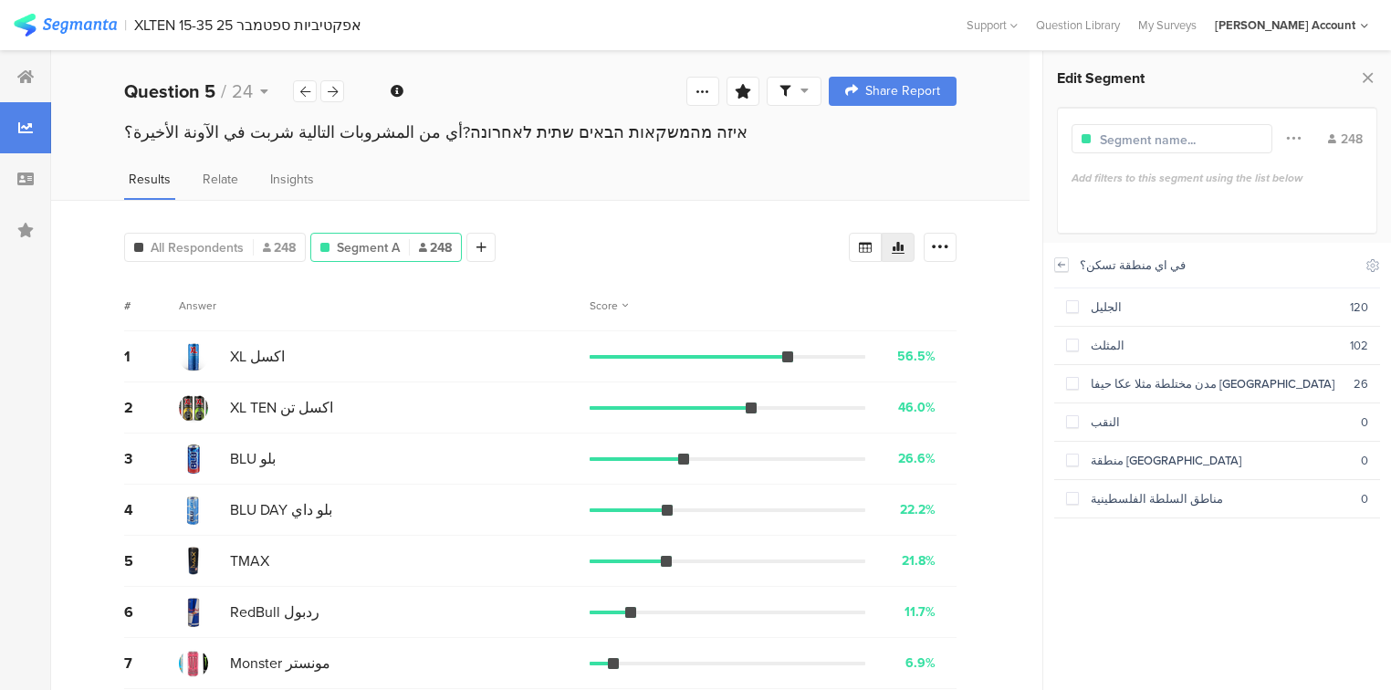
click at [1062, 262] on icon at bounding box center [1061, 264] width 13 height 15
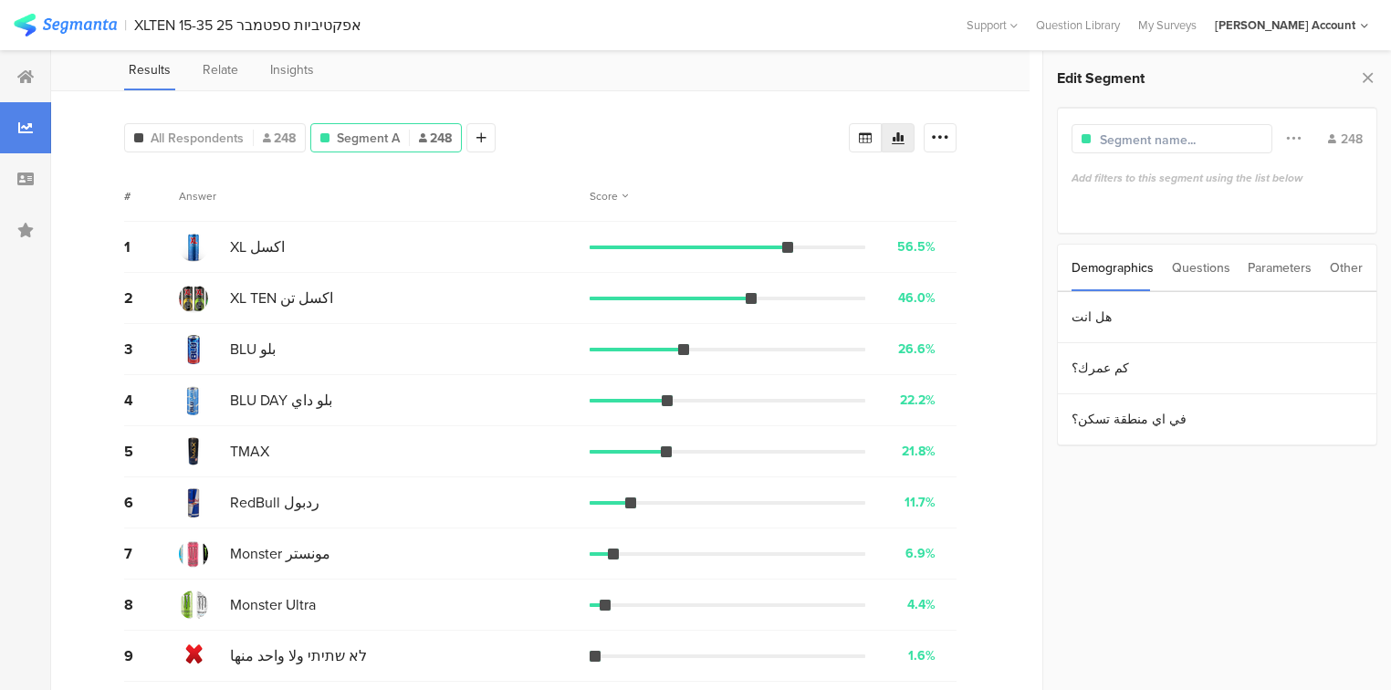
scroll to position [112, 0]
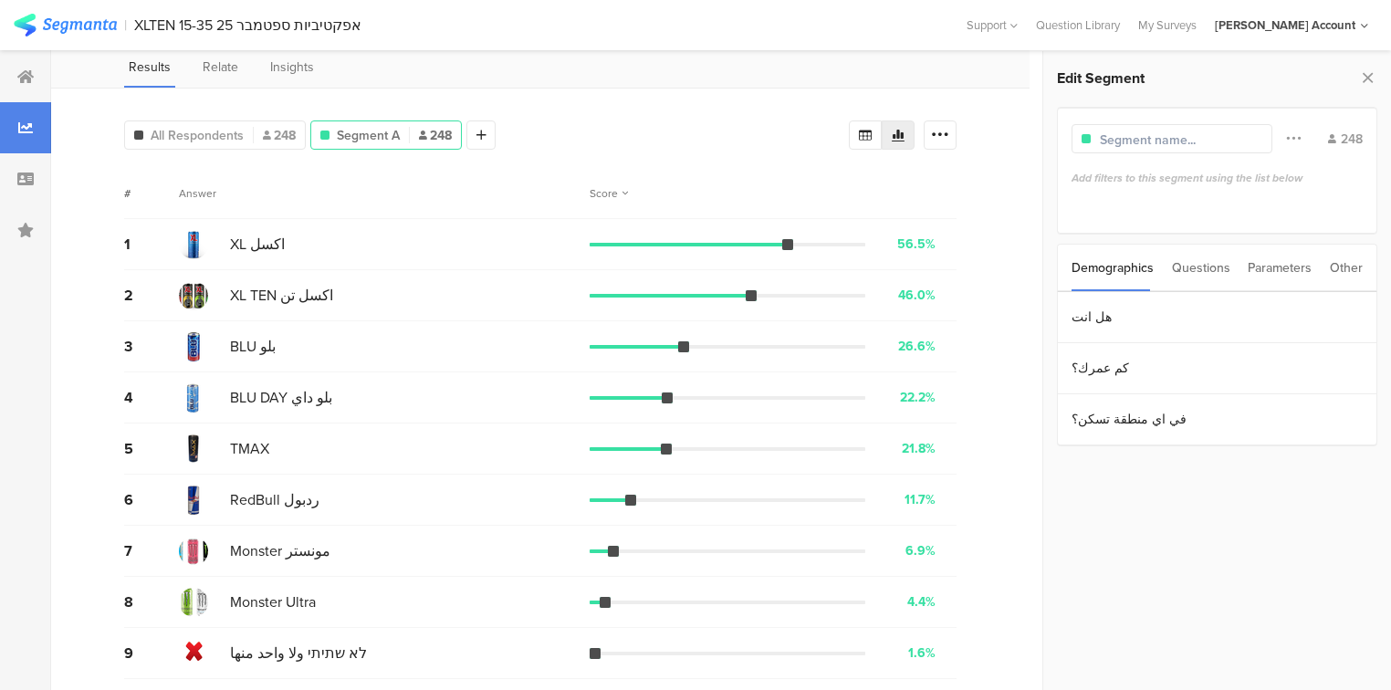
click at [1189, 270] on div "Questions" at bounding box center [1201, 268] width 58 height 47
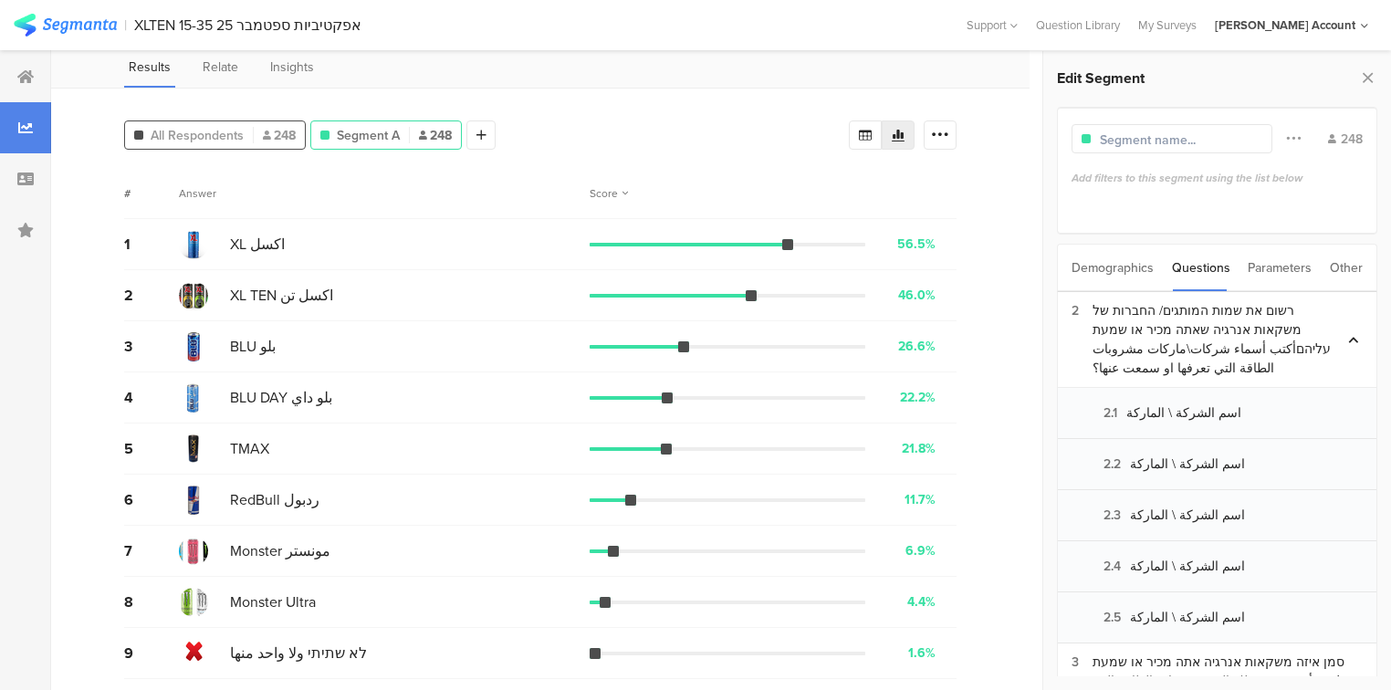
click at [226, 128] on span "All Respondents" at bounding box center [197, 135] width 93 height 19
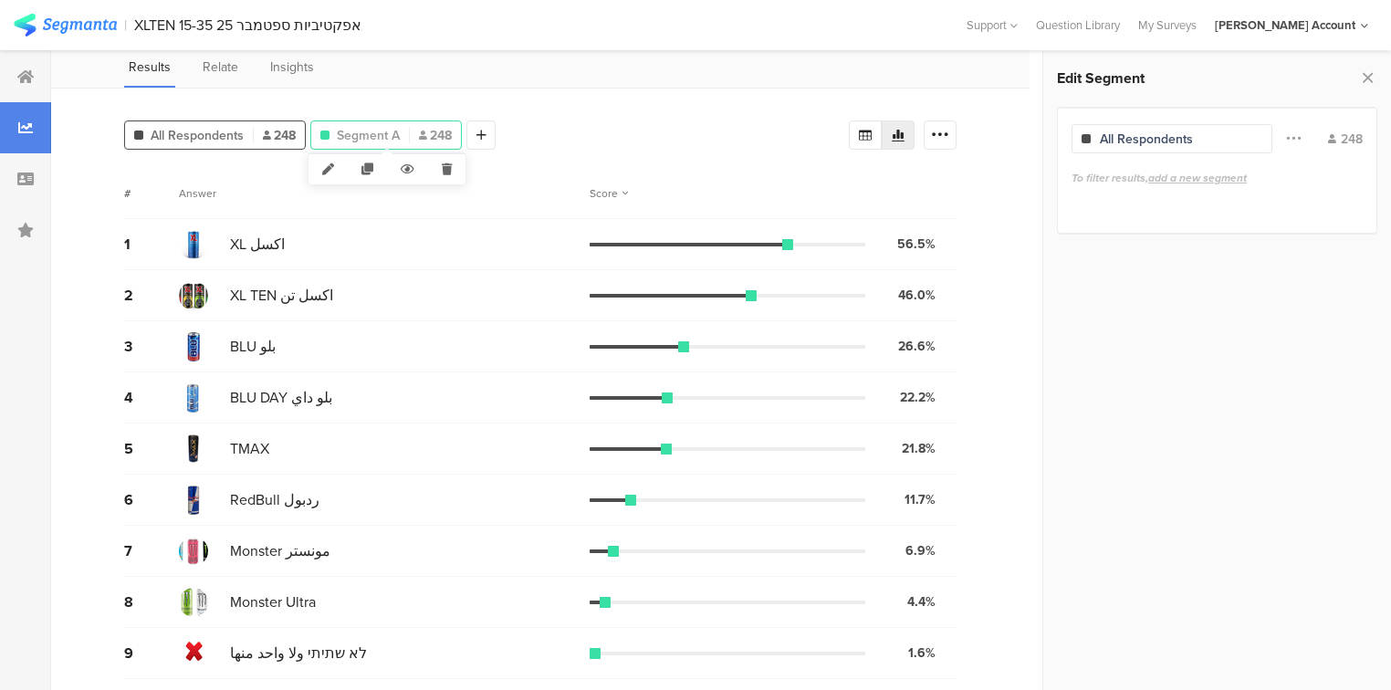
click at [345, 120] on div "Segment A 248" at bounding box center [385, 134] width 151 height 29
click at [401, 126] on div "Segment A 248" at bounding box center [386, 135] width 150 height 19
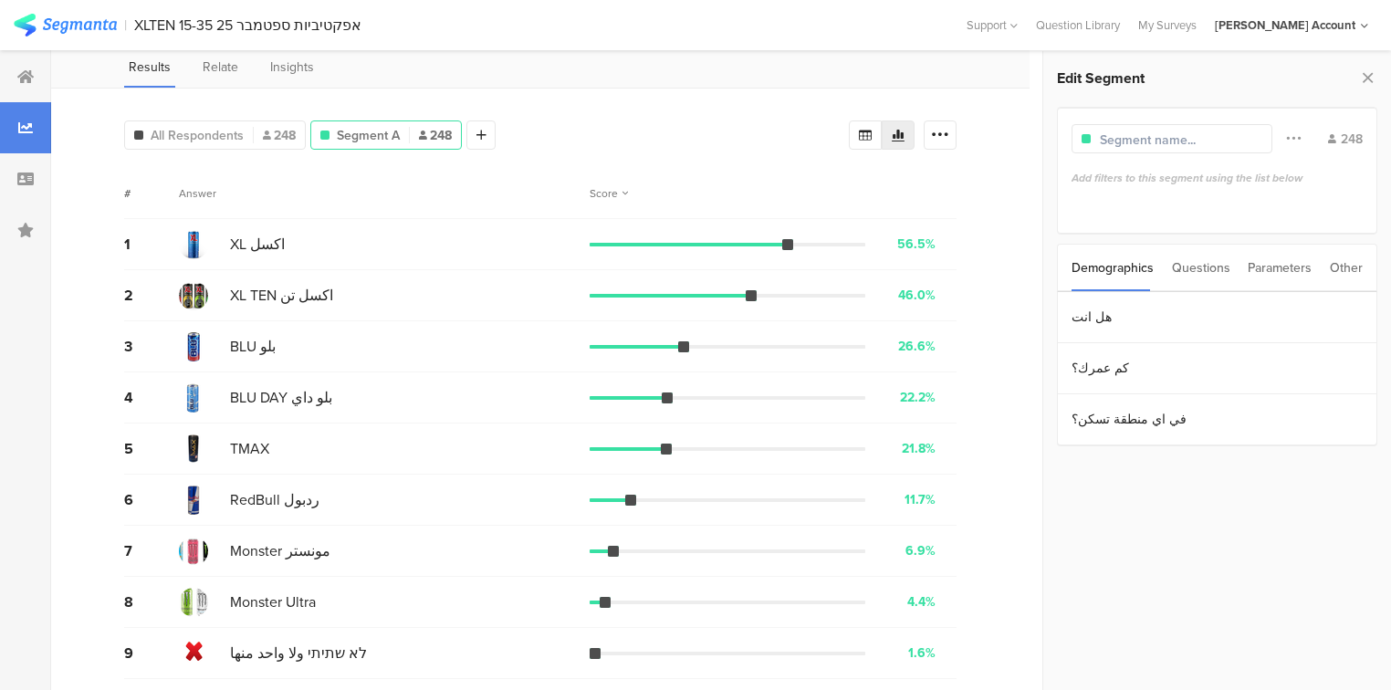
click at [1208, 270] on div "Questions" at bounding box center [1201, 268] width 58 height 47
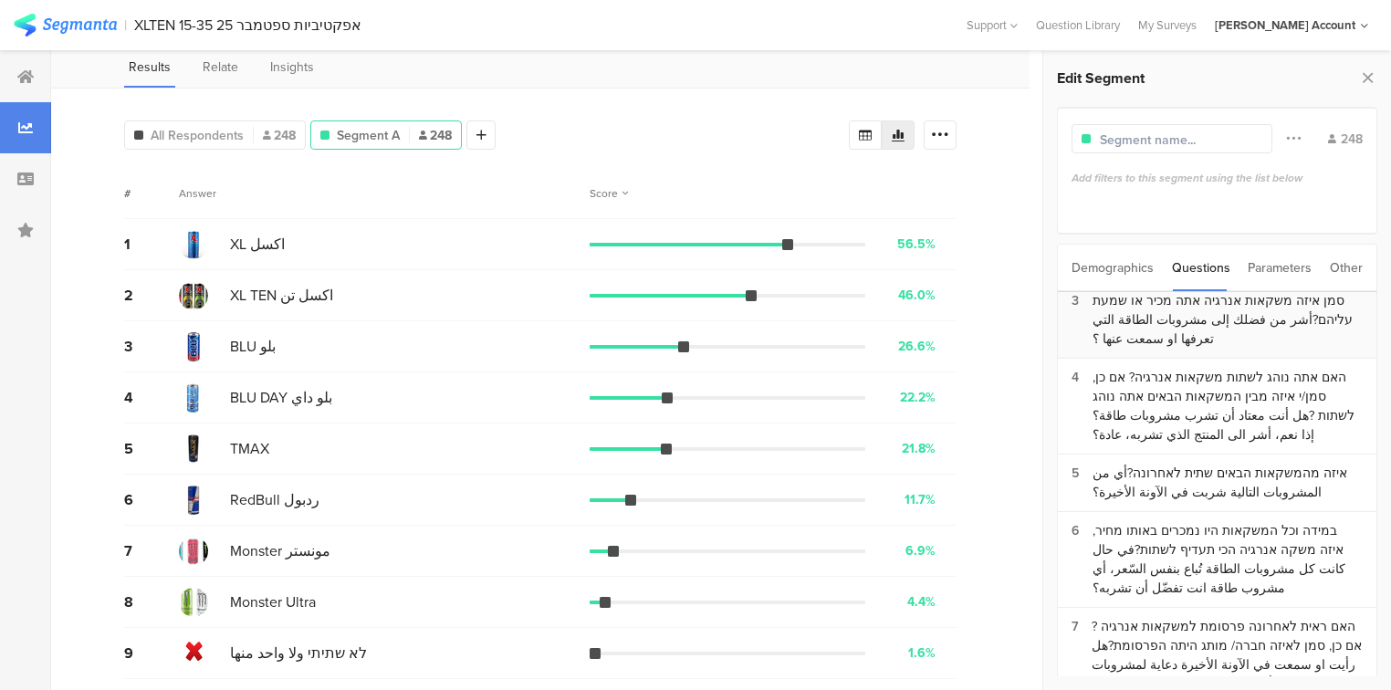
scroll to position [128, 0]
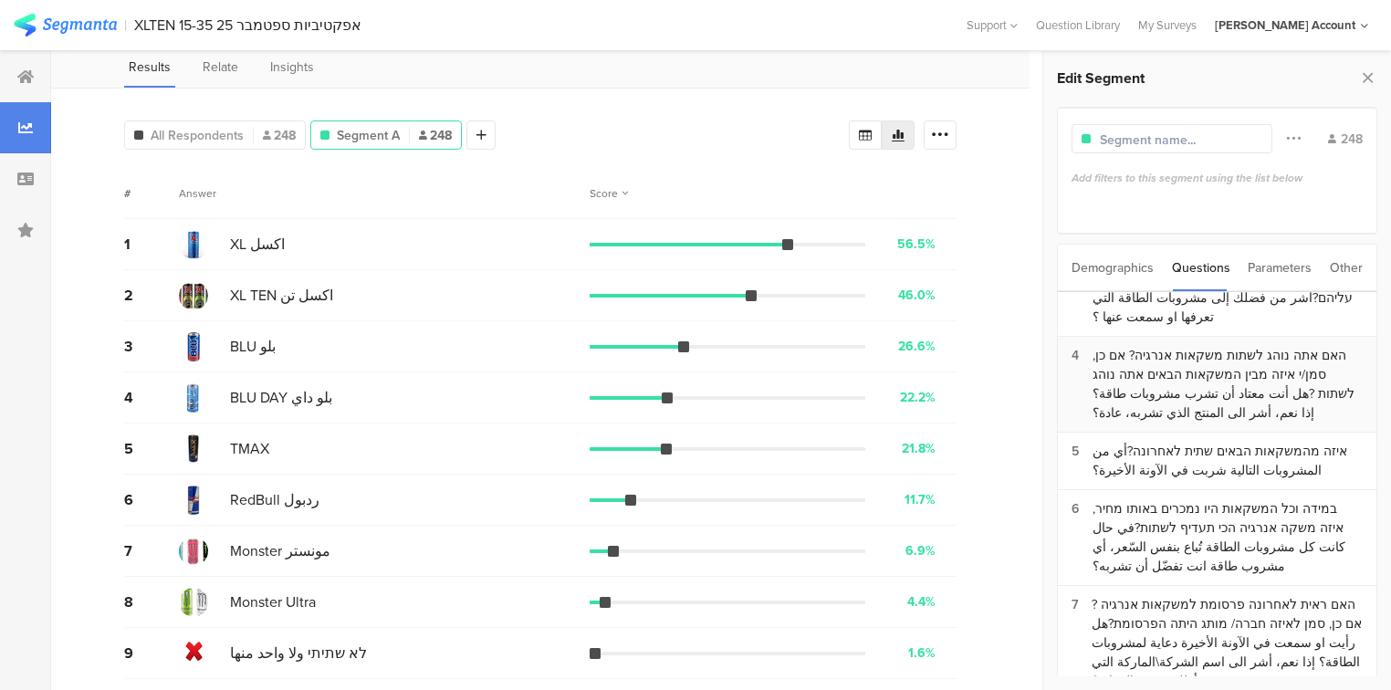
click at [1183, 346] on div "האם אתה נוהג לשתות משקאות אנרגיה? אם כן, סמן/י איזה מבין המשקאות הבאים אתה נוהג…" at bounding box center [1227, 384] width 270 height 77
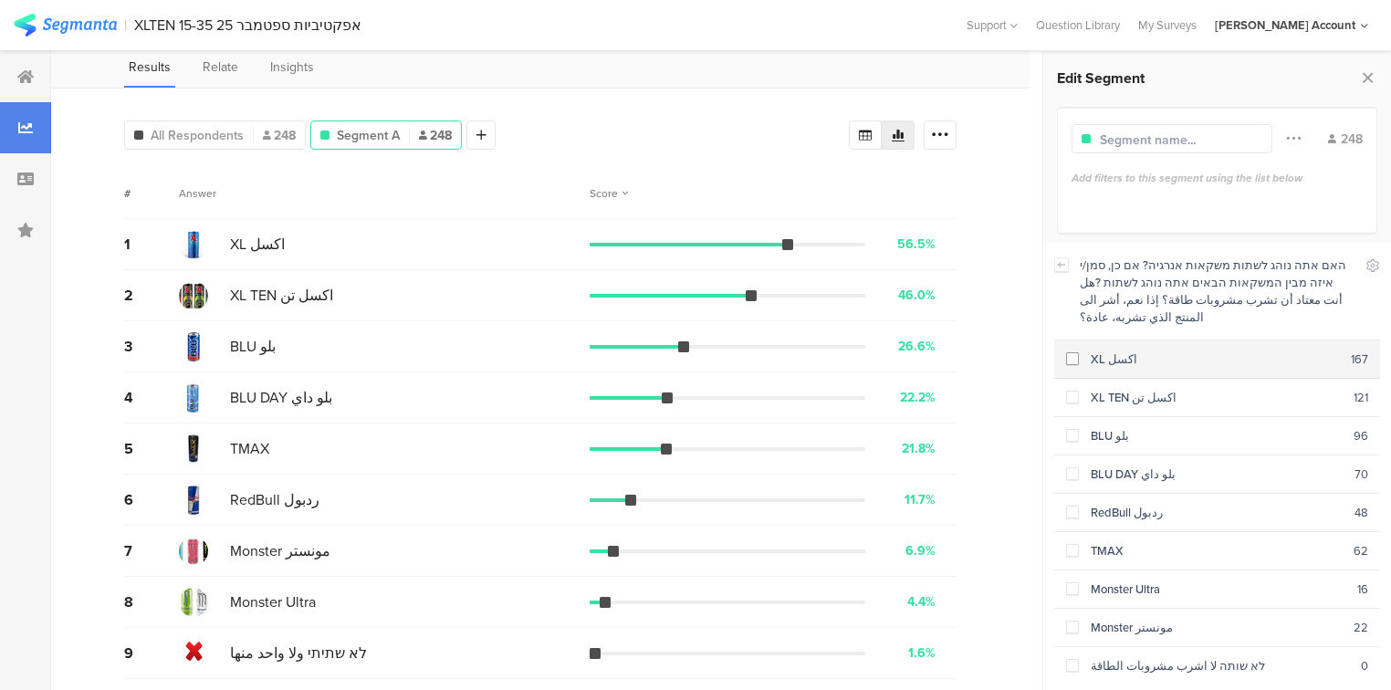
click at [1074, 352] on span at bounding box center [1072, 358] width 13 height 13
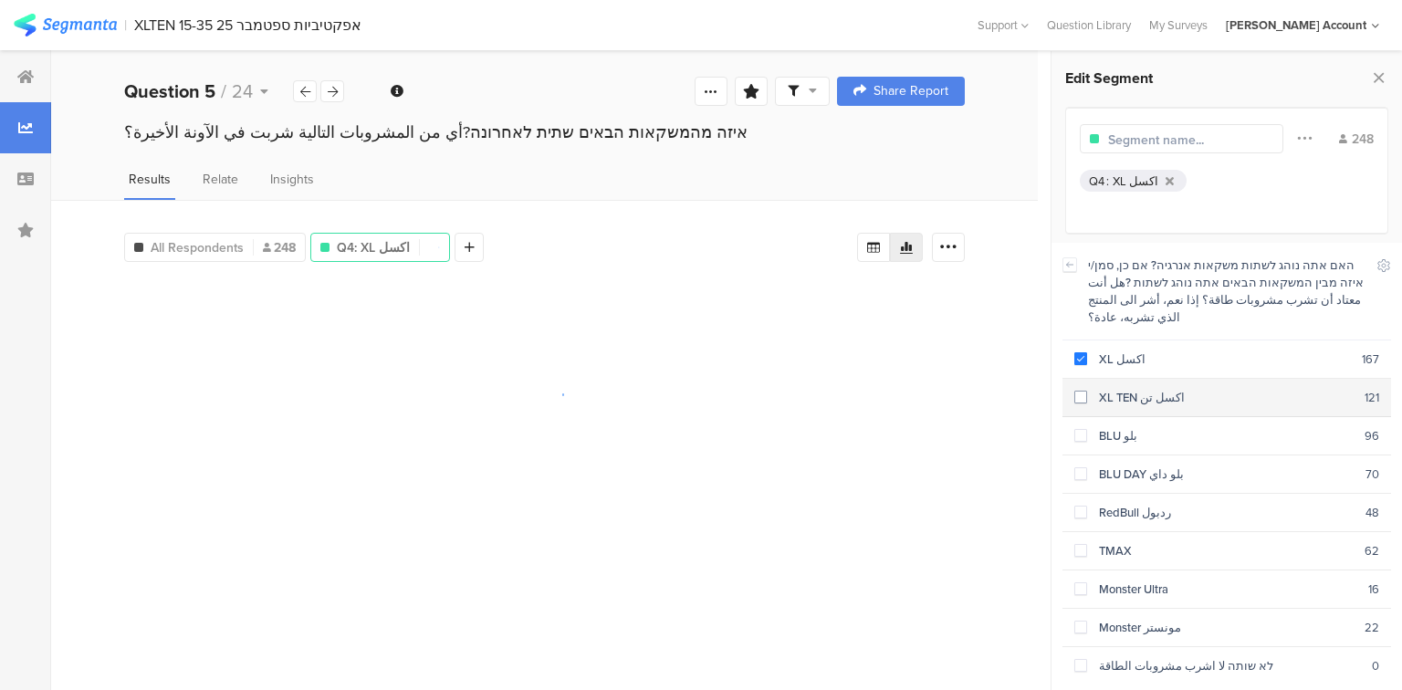
click at [1084, 391] on span at bounding box center [1080, 397] width 13 height 13
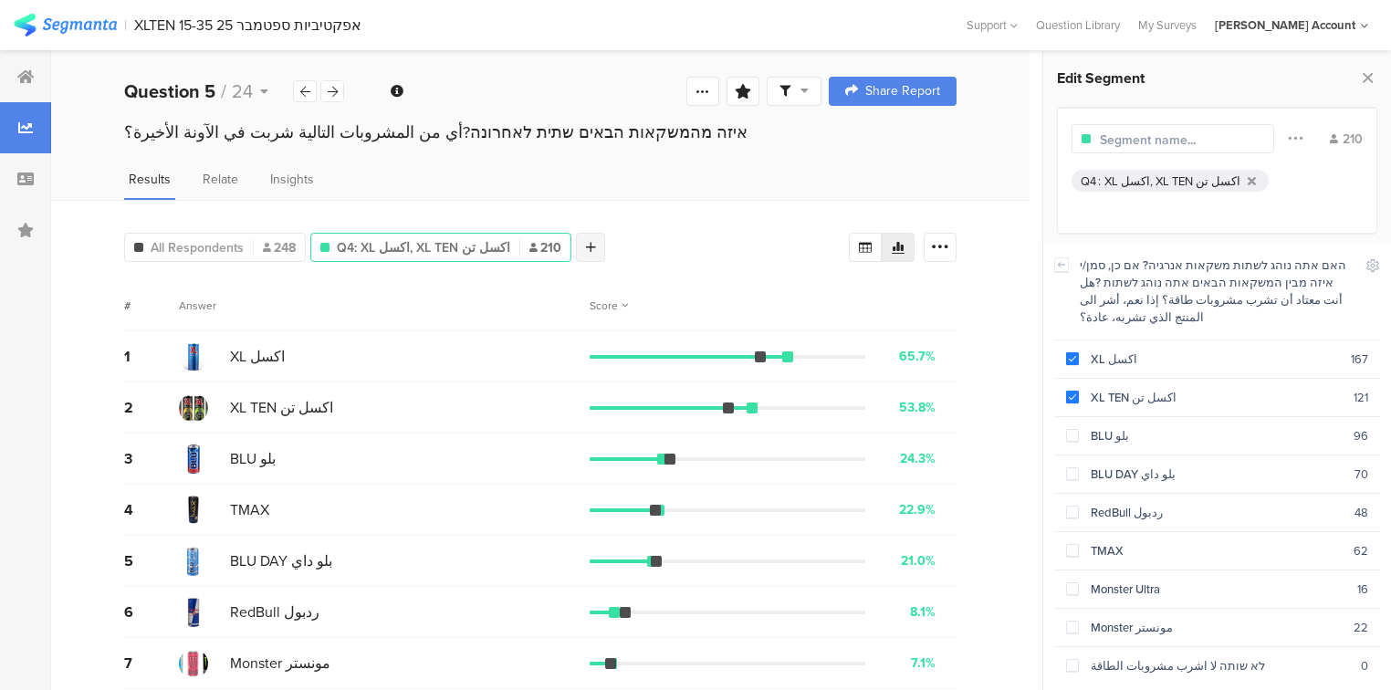
click at [576, 235] on div at bounding box center [590, 247] width 29 height 29
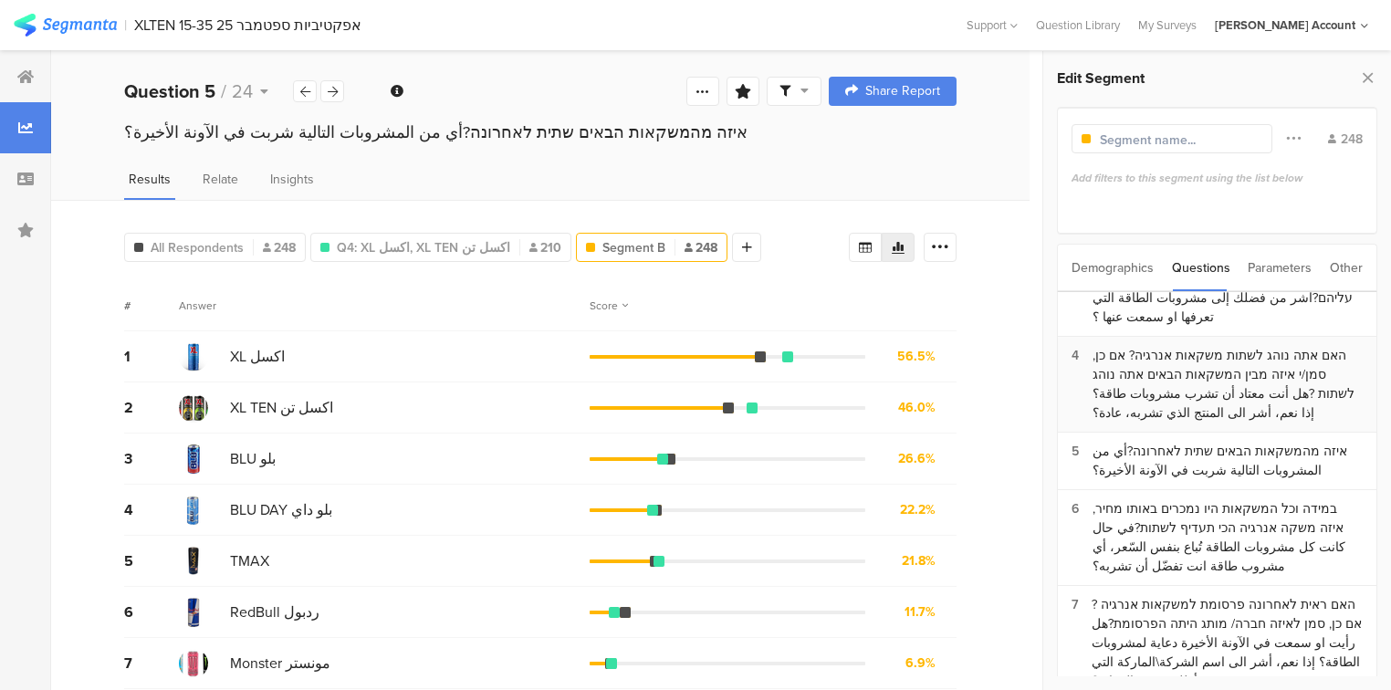
click at [1151, 346] on div "האם אתה נוהג לשתות משקאות אנרגיה? אם כן, סמן/י איזה מבין המשקאות הבאים אתה נוהג…" at bounding box center [1227, 384] width 270 height 77
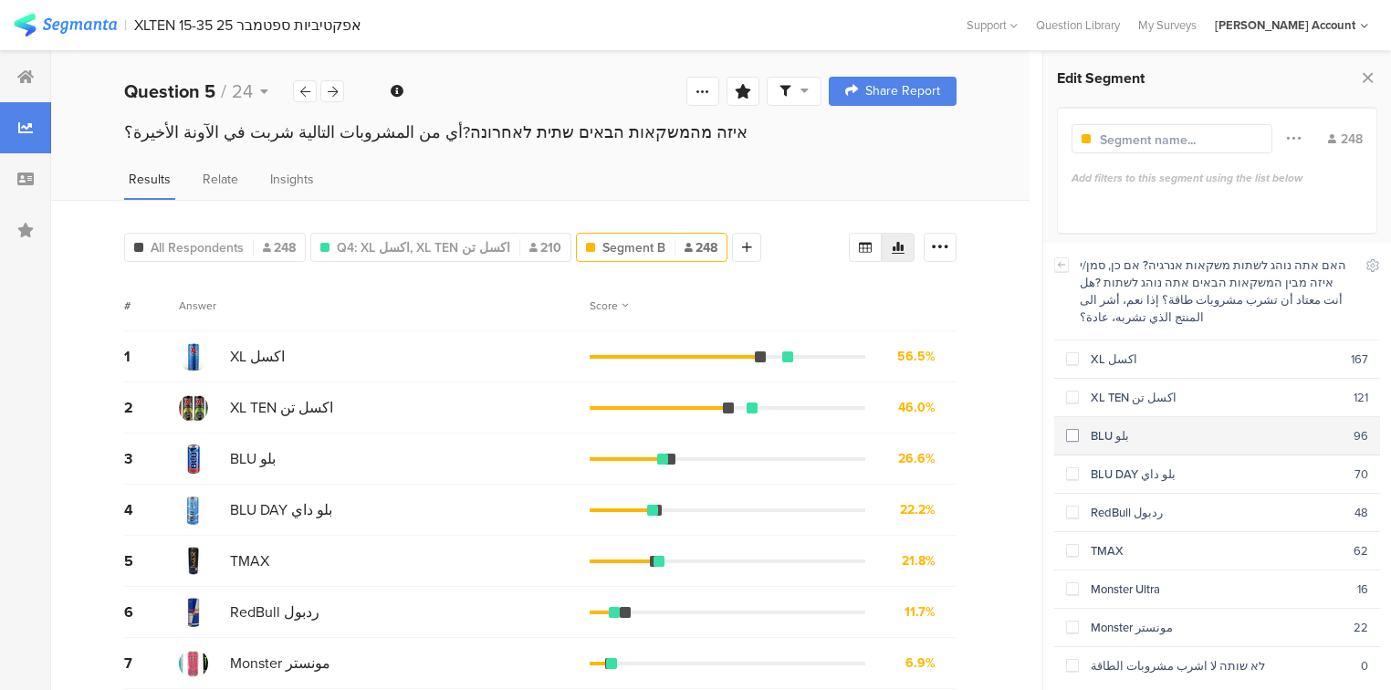
click at [1073, 429] on span at bounding box center [1072, 435] width 13 height 13
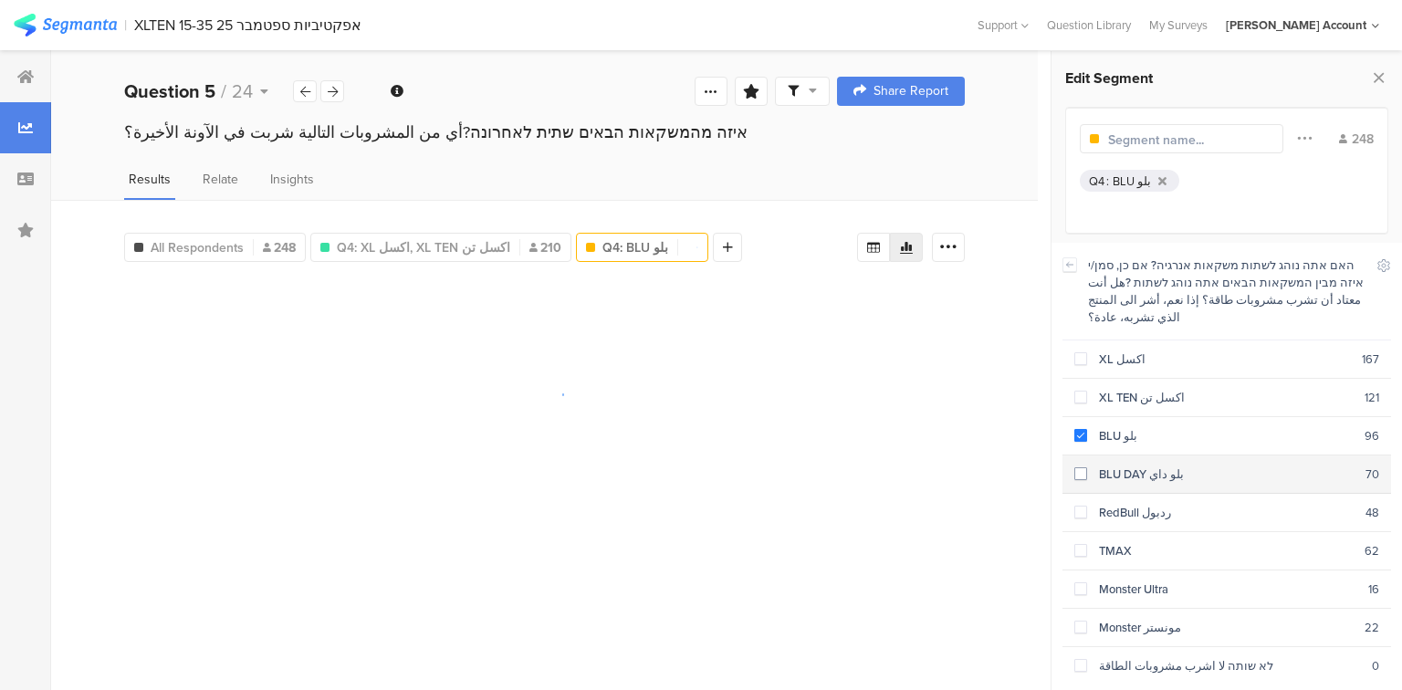
click at [1084, 467] on span at bounding box center [1080, 473] width 13 height 13
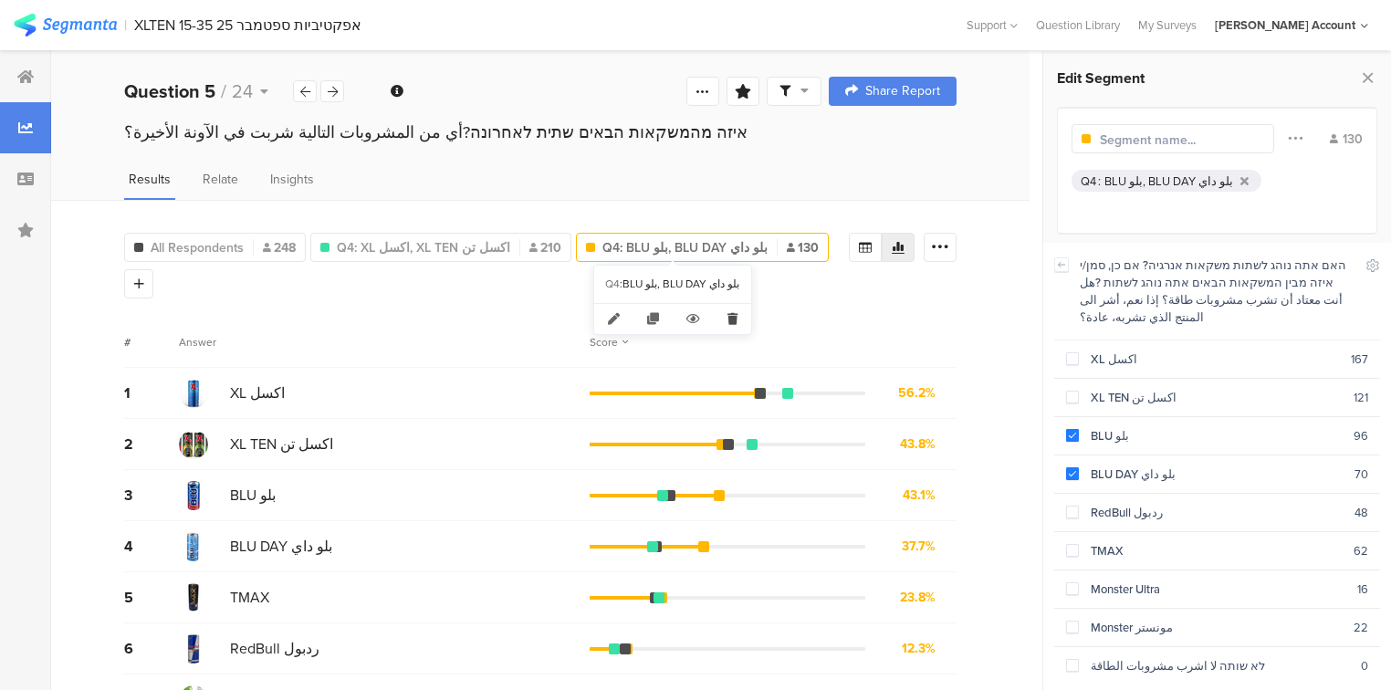
click at [737, 318] on icon at bounding box center [732, 319] width 37 height 30
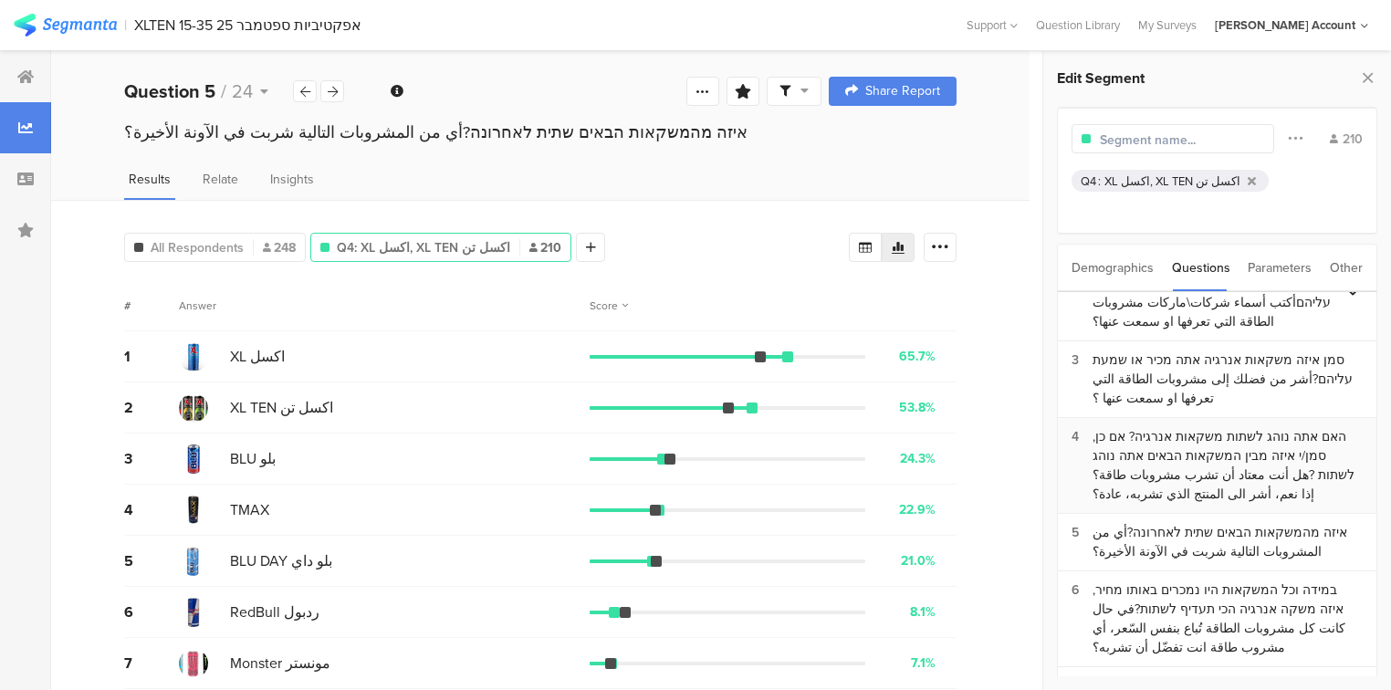
scroll to position [36, 0]
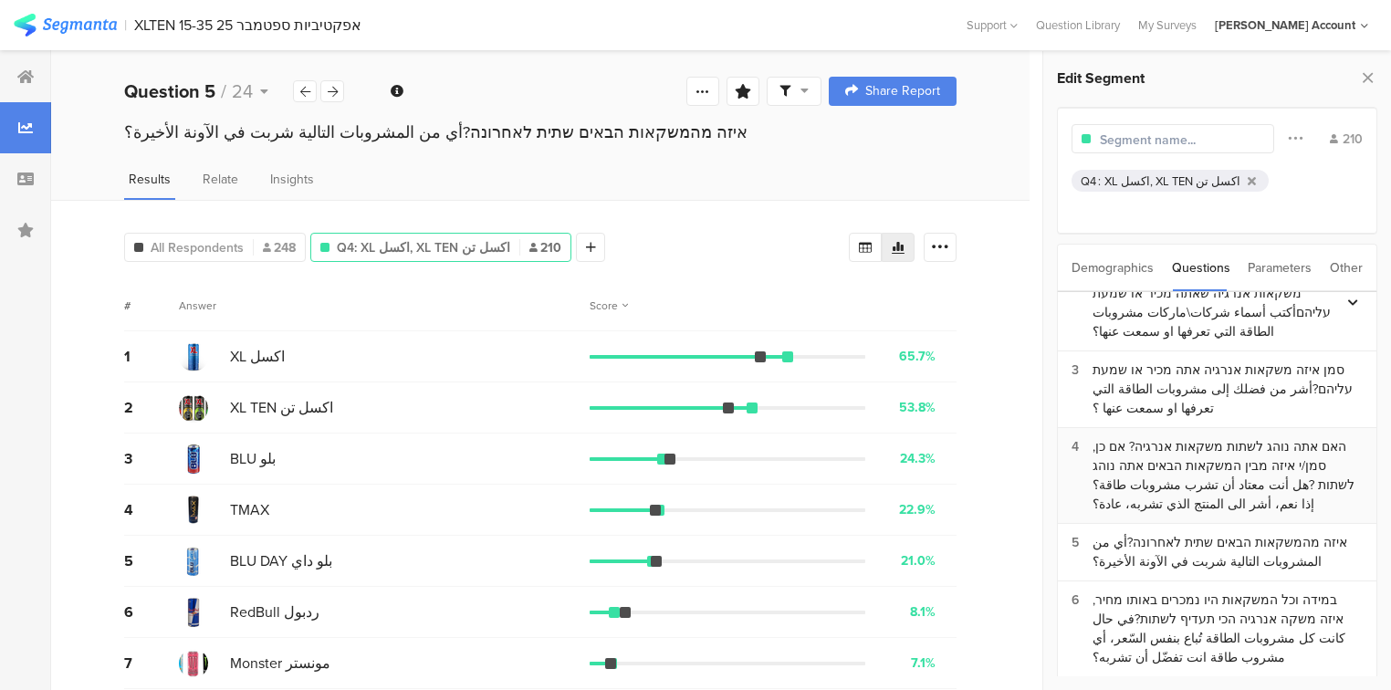
click at [1217, 439] on div "האם אתה נוהג לשתות משקאות אנרגיה? אם כן, סמן/י איזה מבין המשקאות הבאים אתה נוהג…" at bounding box center [1227, 475] width 270 height 77
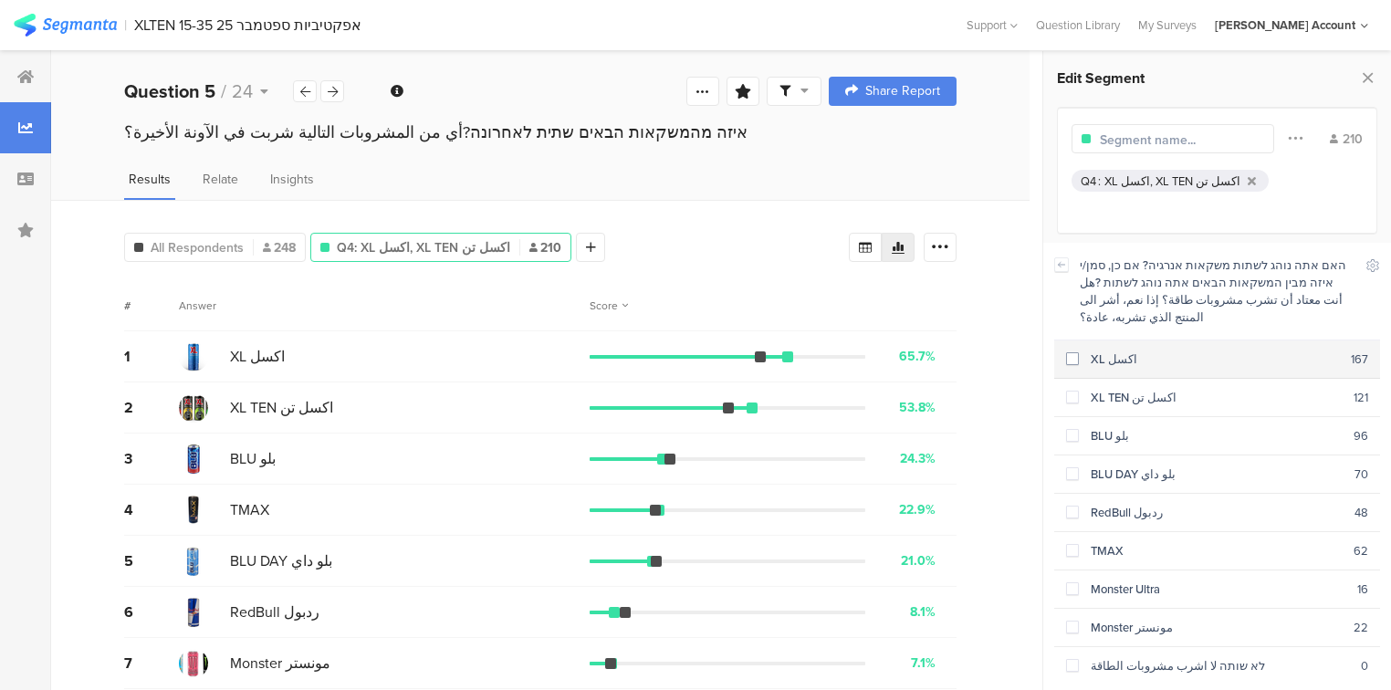
click at [1079, 350] on div "XL اكسل" at bounding box center [1215, 358] width 272 height 17
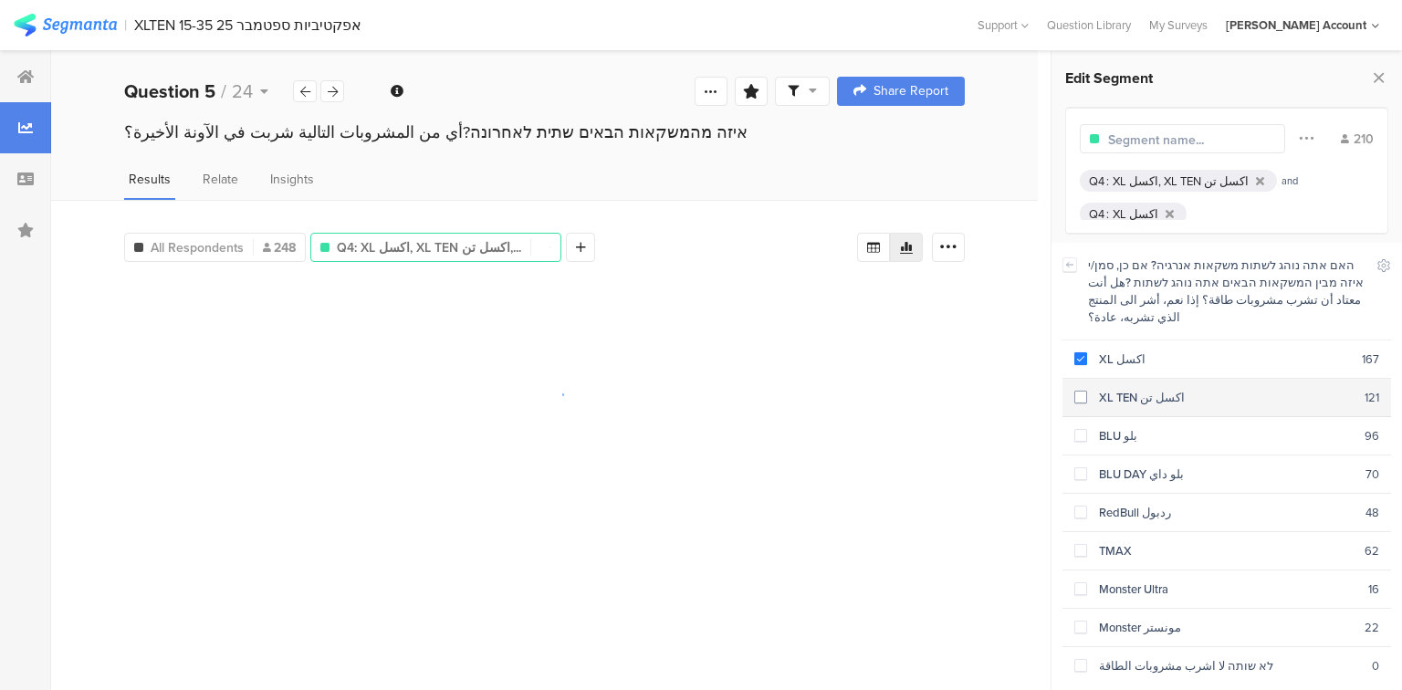
click at [1079, 391] on span at bounding box center [1080, 397] width 13 height 13
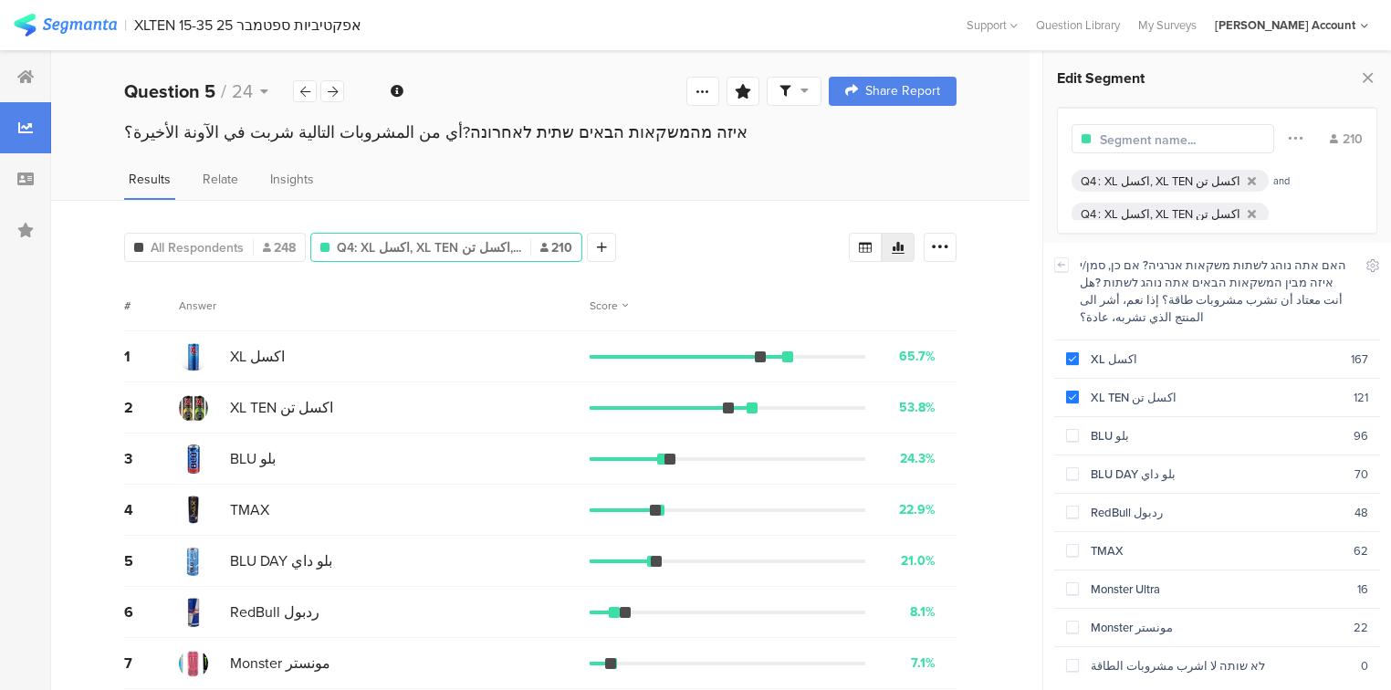
click at [1226, 204] on div "Q4 : XL اكسل, XL TEN اكسل تن" at bounding box center [1169, 214] width 197 height 22
click at [1247, 208] on icon at bounding box center [1251, 214] width 8 height 12
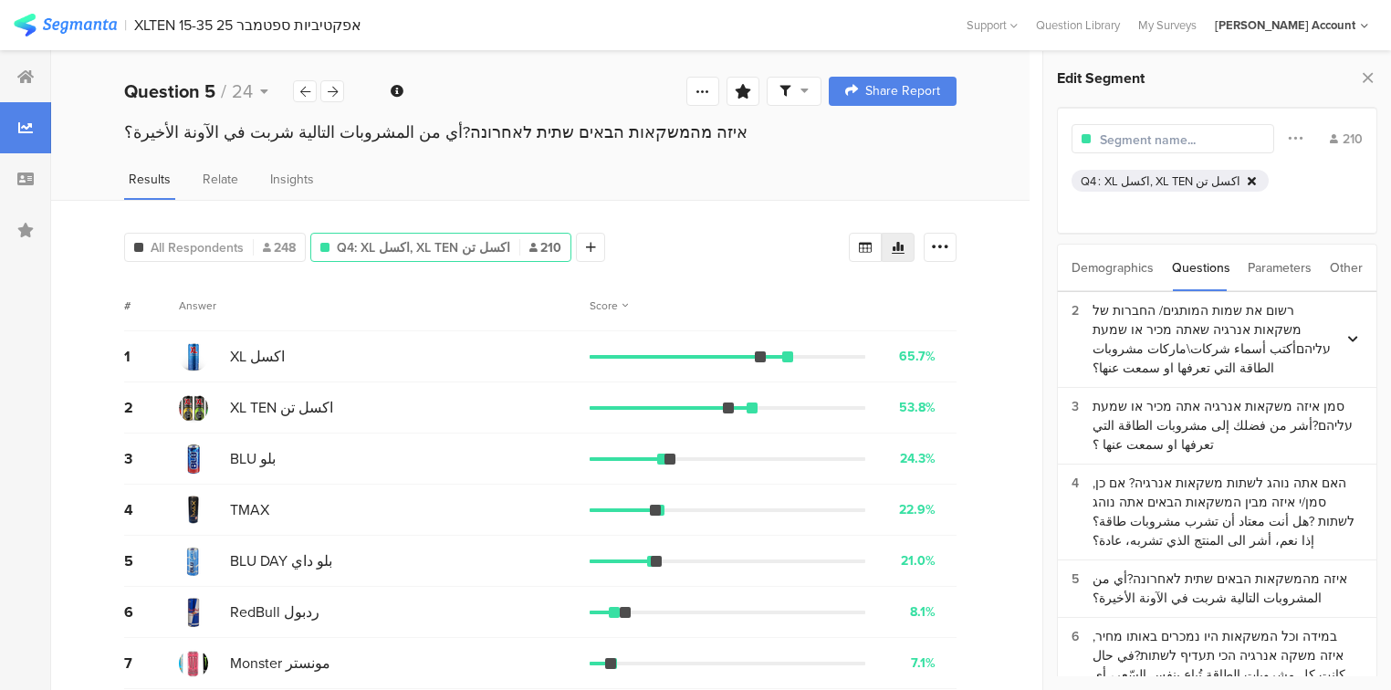
click at [1247, 178] on icon at bounding box center [1251, 181] width 8 height 12
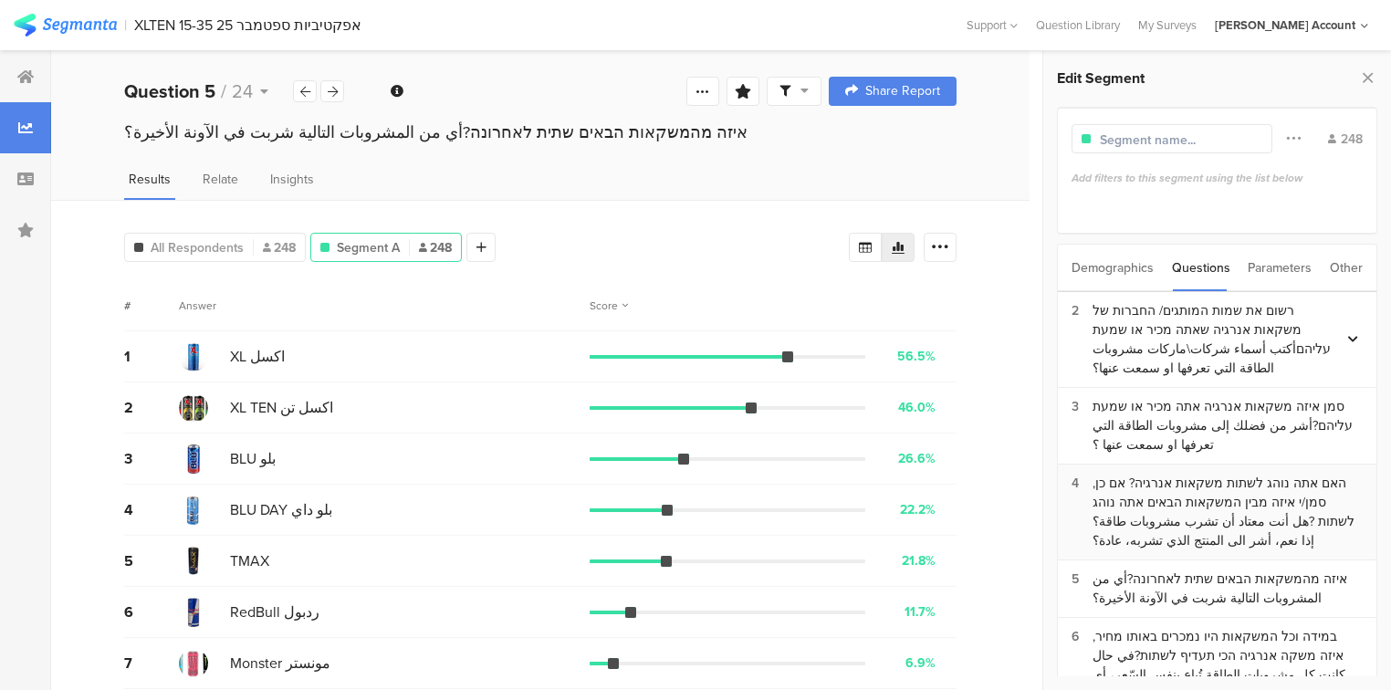
click at [1131, 484] on div "האם אתה נוהג לשתות משקאות אנרגיה? אם כן, סמן/י איזה מבין המשקאות הבאים אתה נוהג…" at bounding box center [1227, 512] width 270 height 77
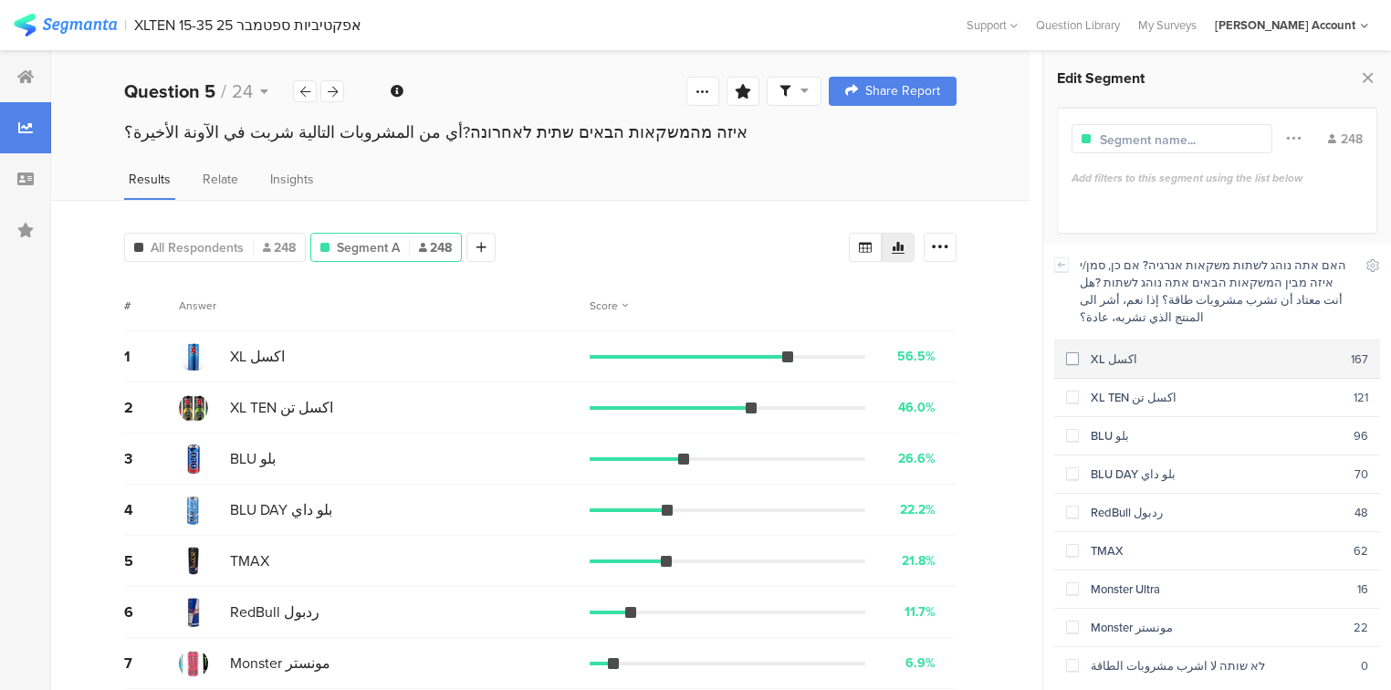
click at [1074, 352] on span at bounding box center [1072, 358] width 13 height 13
click at [1066, 352] on span at bounding box center [1072, 358] width 13 height 13
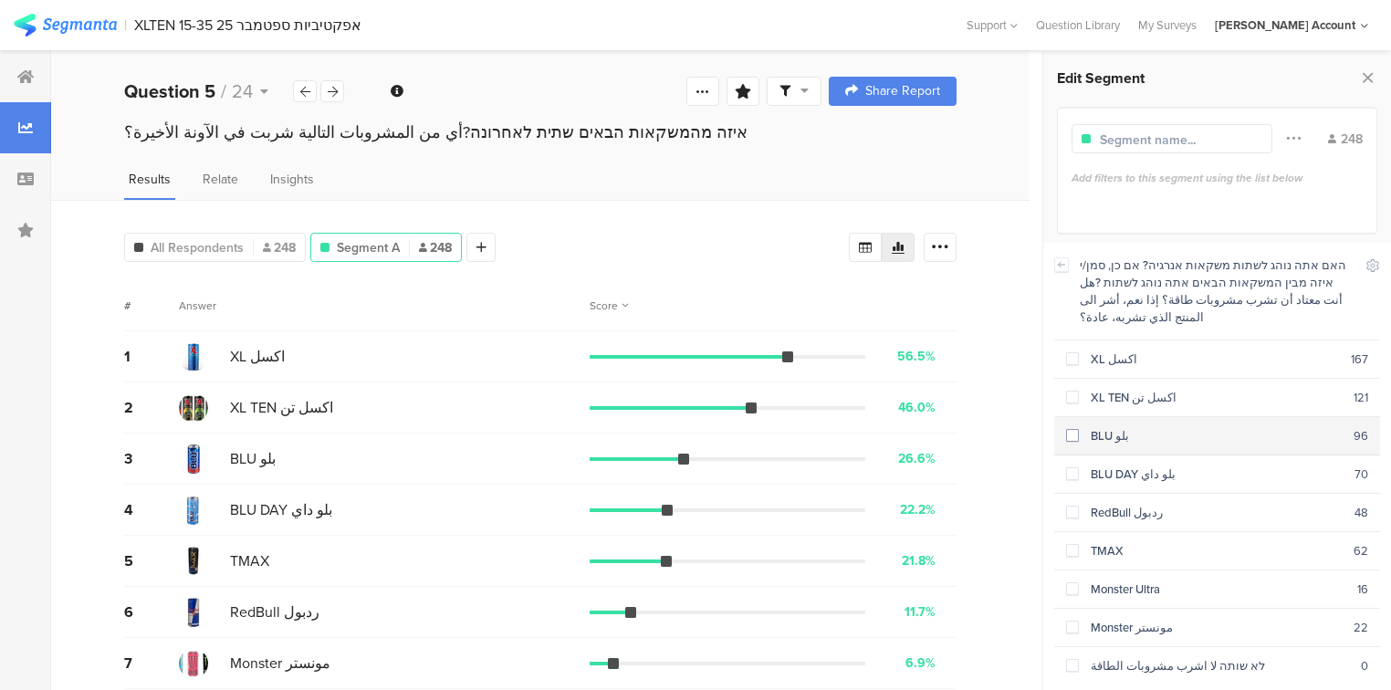
click at [1079, 427] on div "BLU بلو" at bounding box center [1216, 435] width 275 height 17
